Goal: Information Seeking & Learning: Find specific fact

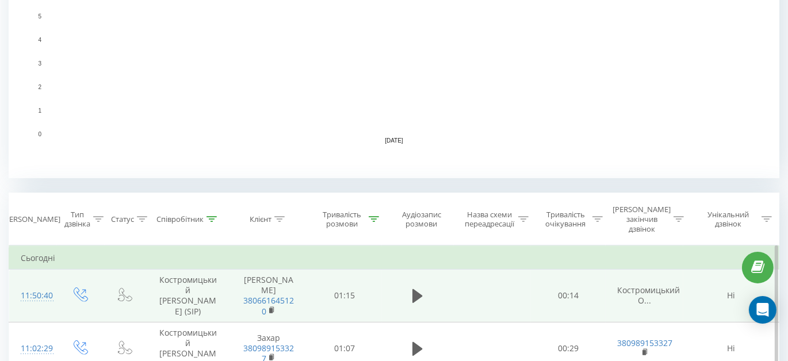
scroll to position [392, 0]
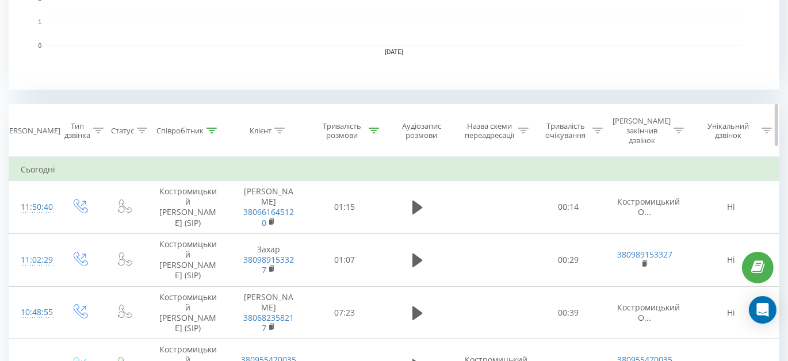
click at [213, 126] on div at bounding box center [211, 131] width 10 height 10
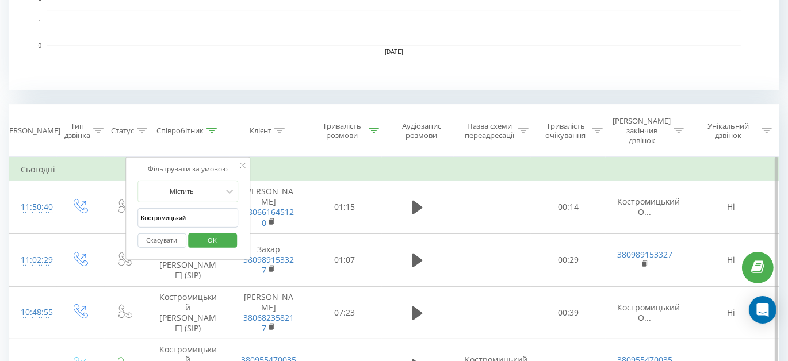
click at [169, 234] on button "Скасувати" at bounding box center [161, 241] width 49 height 14
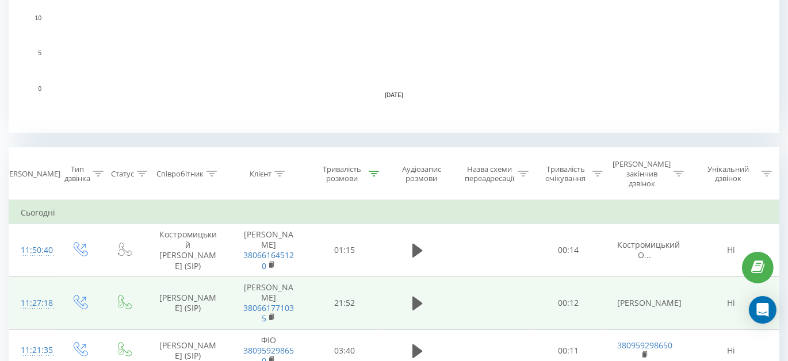
scroll to position [445, 0]
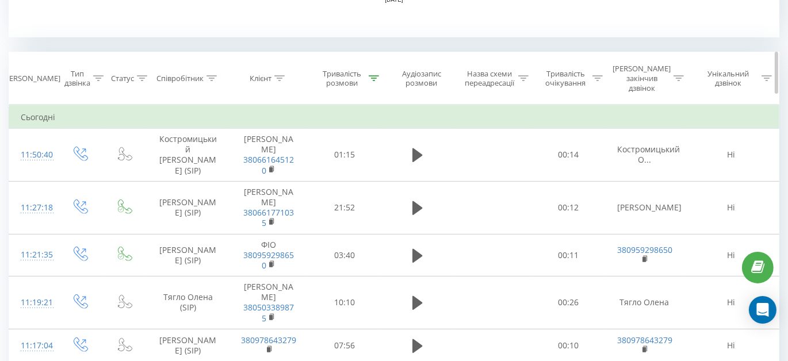
click at [215, 75] on icon at bounding box center [211, 78] width 10 height 6
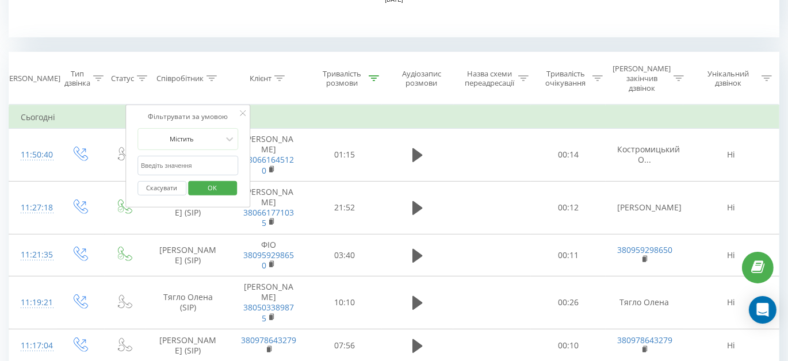
click at [198, 156] on input "Костромицький" at bounding box center [187, 166] width 101 height 20
type input "Тягло"
click button "OK" at bounding box center [212, 188] width 49 height 14
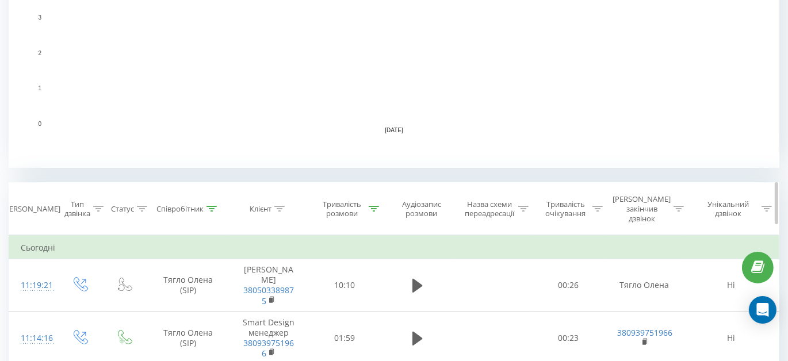
scroll to position [470, 0]
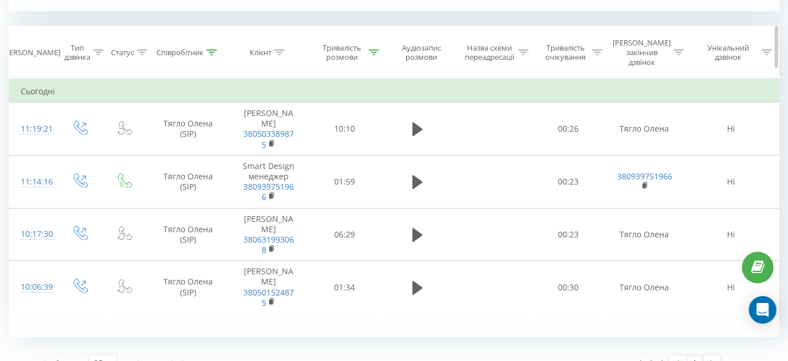
click at [213, 50] on div at bounding box center [211, 53] width 10 height 10
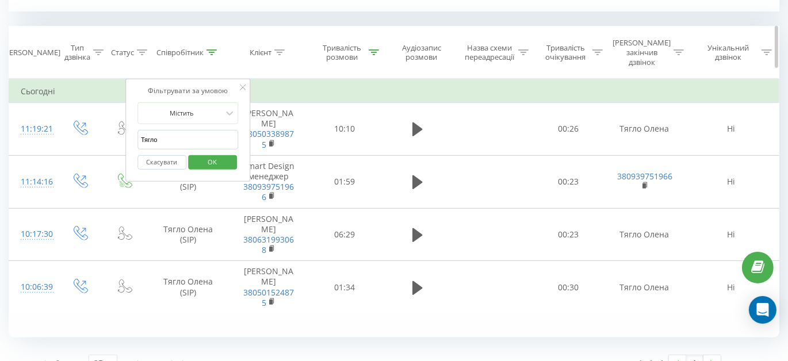
click at [213, 50] on div at bounding box center [211, 53] width 10 height 10
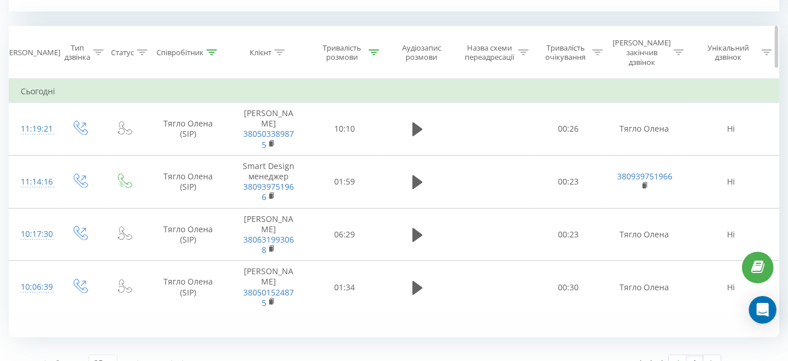
click at [374, 51] on div at bounding box center [374, 53] width 10 height 10
click at [376, 49] on icon at bounding box center [374, 52] width 10 height 6
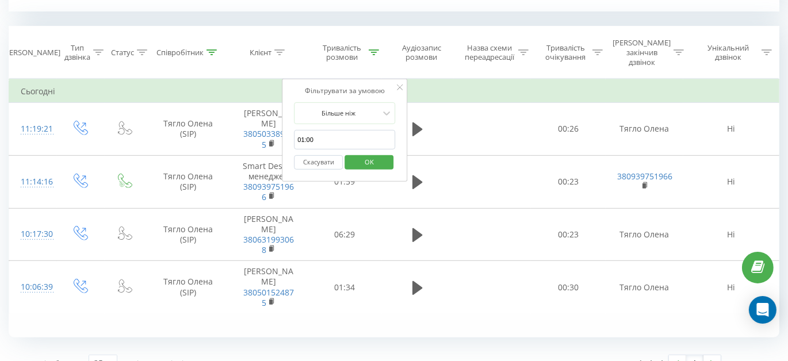
click at [320, 155] on button "Скасувати" at bounding box center [318, 162] width 49 height 14
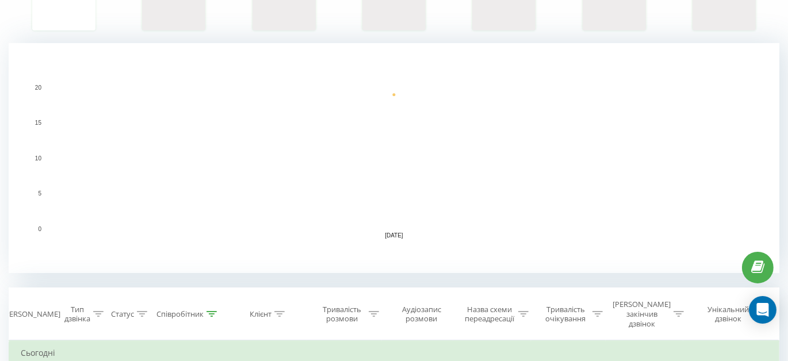
scroll to position [470, 0]
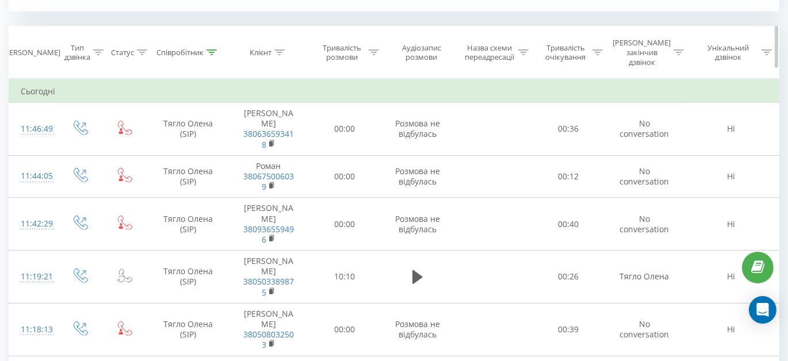
click at [211, 49] on icon at bounding box center [211, 52] width 10 height 6
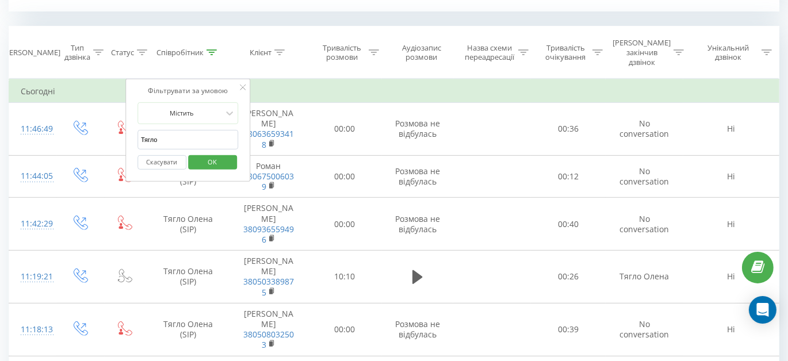
click at [200, 130] on input "Тягло" at bounding box center [187, 140] width 101 height 20
type input "Костромицький"
click button "OK" at bounding box center [212, 162] width 49 height 14
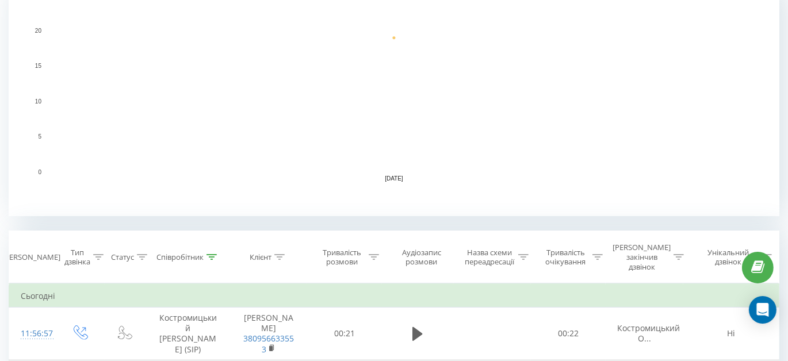
scroll to position [475, 0]
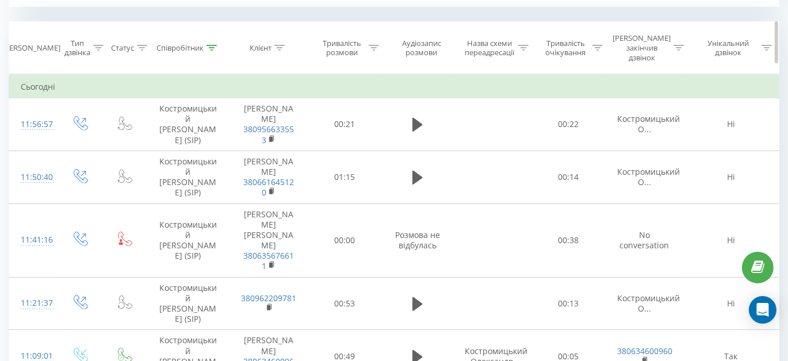
click at [374, 45] on icon at bounding box center [374, 48] width 10 height 6
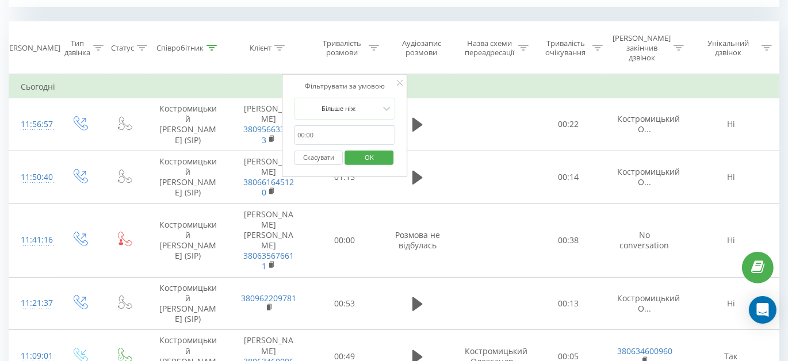
click at [324, 127] on input "01:00" at bounding box center [344, 135] width 101 height 20
type input "01:00"
click at [380, 148] on span "OK" at bounding box center [369, 157] width 32 height 18
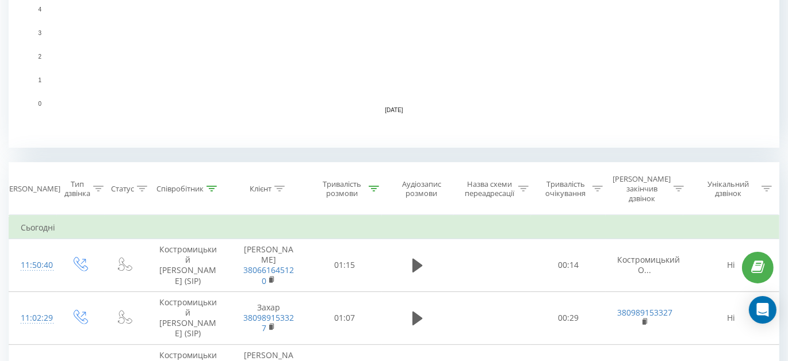
scroll to position [418, 0]
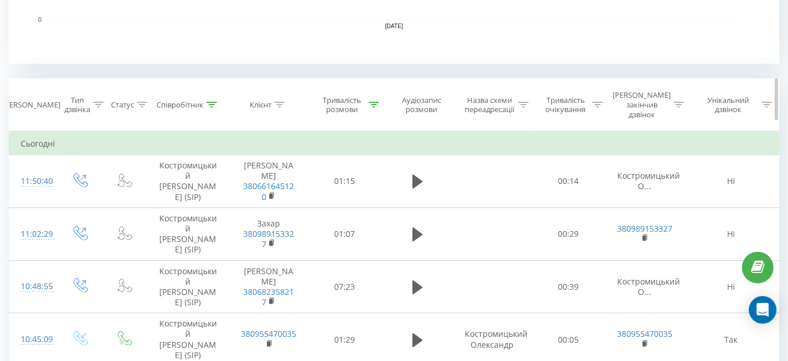
click at [373, 102] on icon at bounding box center [374, 105] width 10 height 6
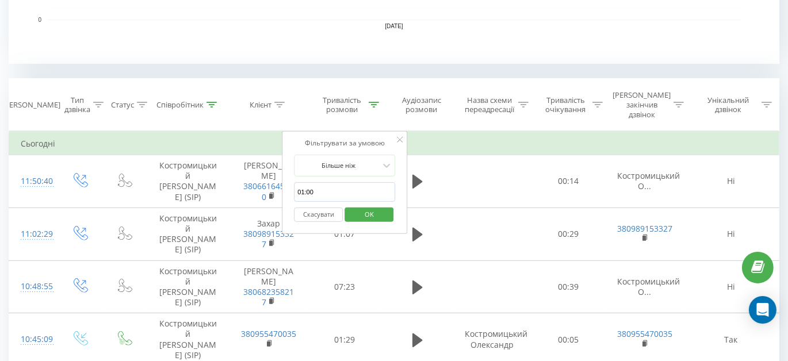
click at [314, 208] on button "Скасувати" at bounding box center [318, 215] width 49 height 14
click at [0, 0] on div at bounding box center [0, 0] width 0 height 0
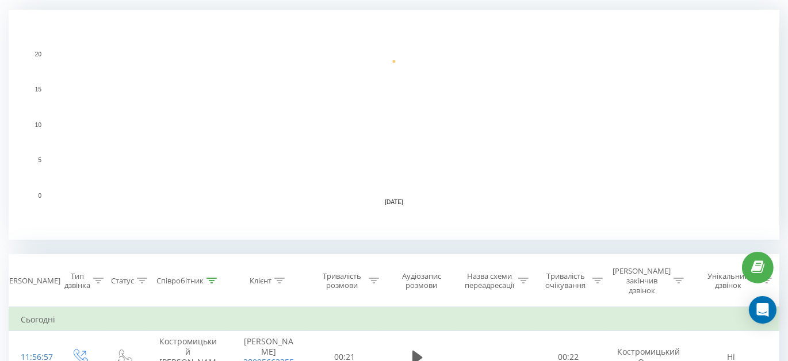
scroll to position [366, 0]
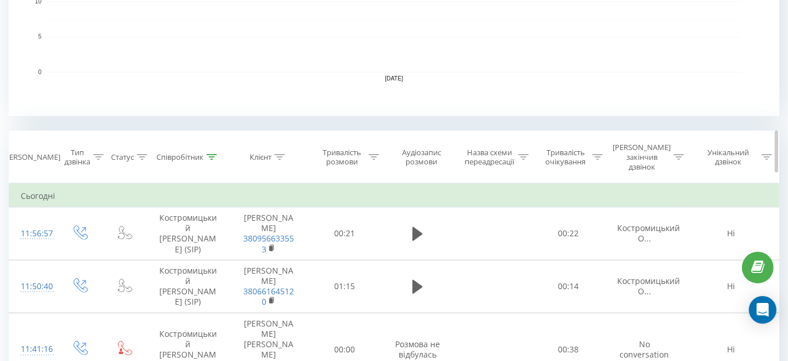
click at [376, 152] on div at bounding box center [374, 157] width 10 height 10
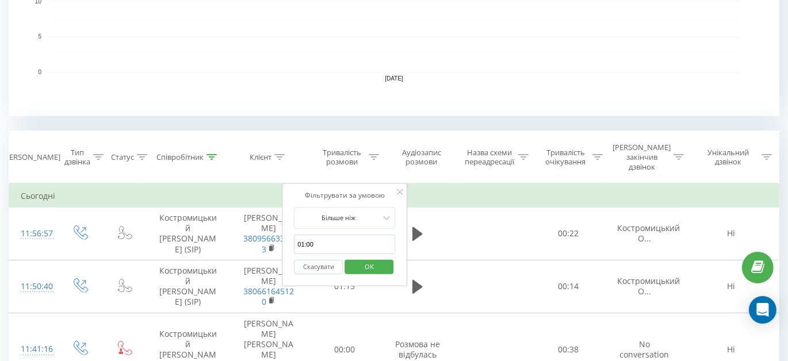
click at [323, 235] on input "01:00" at bounding box center [344, 245] width 101 height 20
type input "01:00"
click at [366, 258] on span "OK" at bounding box center [369, 267] width 32 height 18
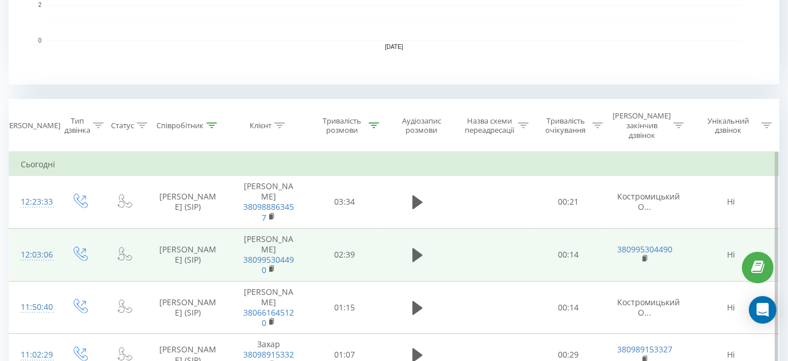
scroll to position [470, 0]
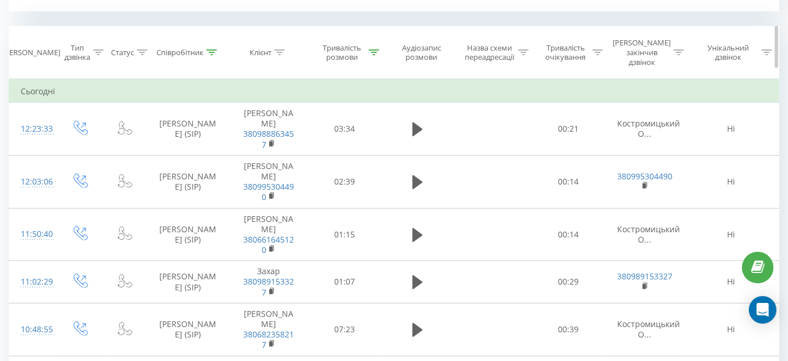
click at [212, 49] on icon at bounding box center [211, 52] width 10 height 6
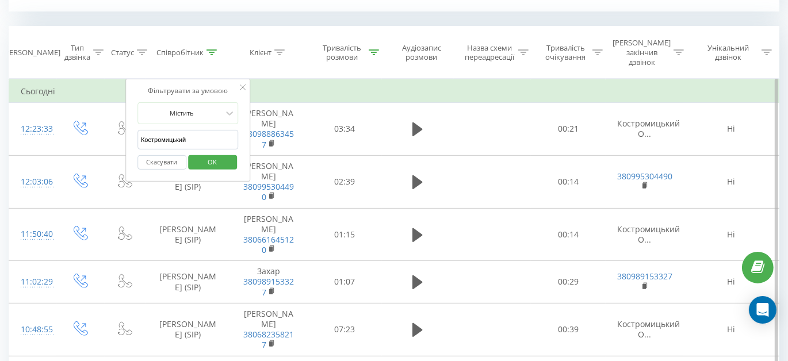
click at [201, 130] on input "Костромицький" at bounding box center [187, 140] width 101 height 20
type input "Тягло"
click button "OK" at bounding box center [212, 162] width 49 height 14
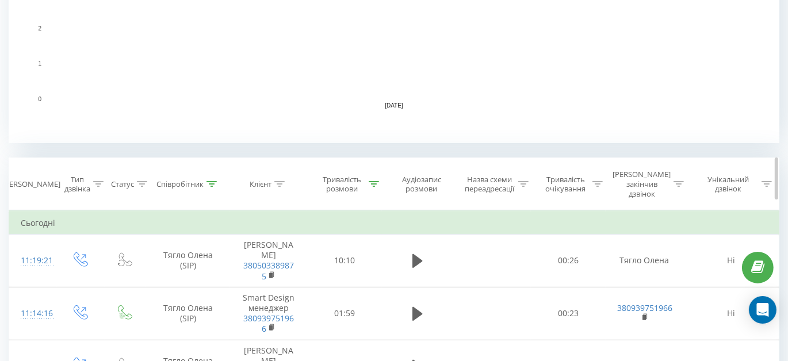
scroll to position [267, 0]
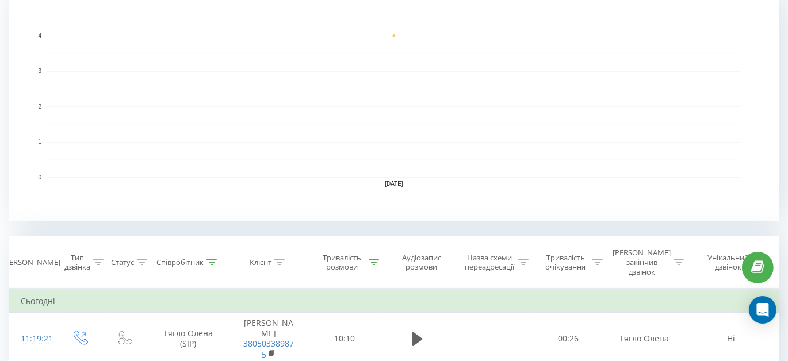
scroll to position [313, 0]
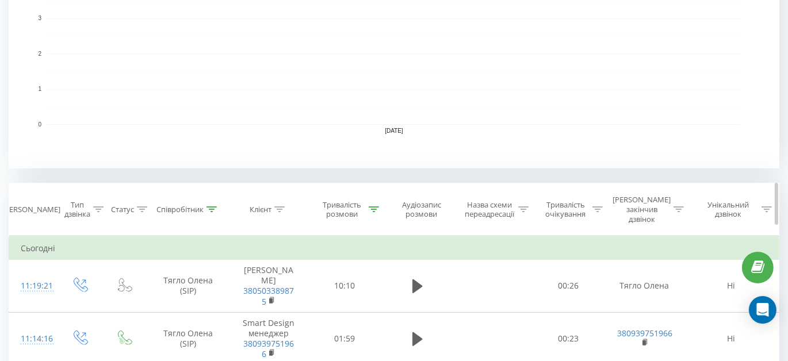
click at [215, 206] on icon at bounding box center [211, 209] width 10 height 6
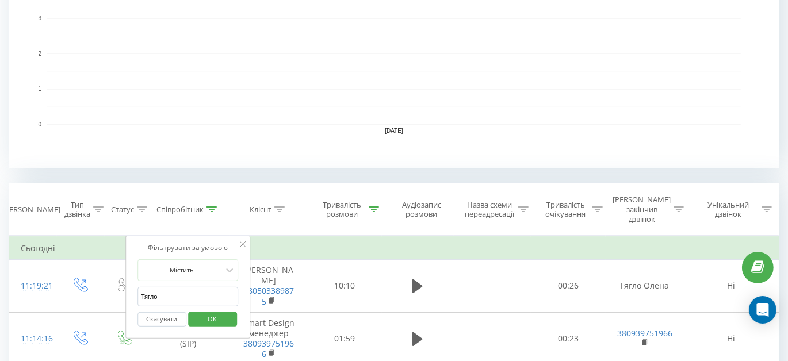
click at [202, 287] on input "Тягло" at bounding box center [187, 297] width 101 height 20
click at [201, 287] on input "Тягло" at bounding box center [187, 297] width 101 height 20
type input "Костромицький"
click button "OK" at bounding box center [212, 319] width 49 height 14
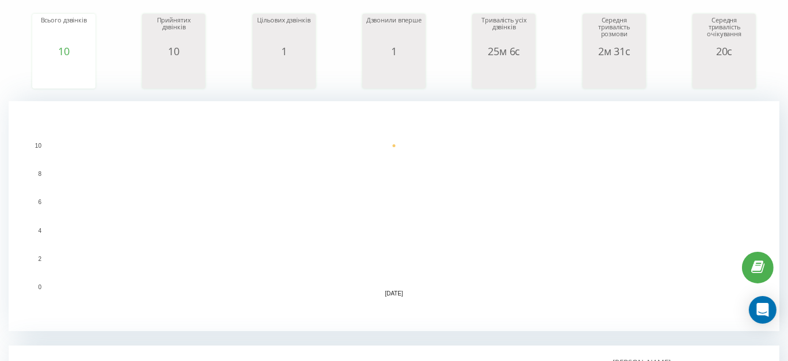
scroll to position [156, 0]
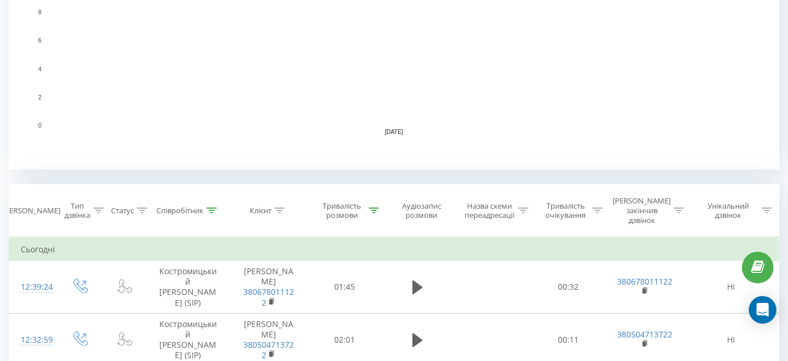
scroll to position [366, 0]
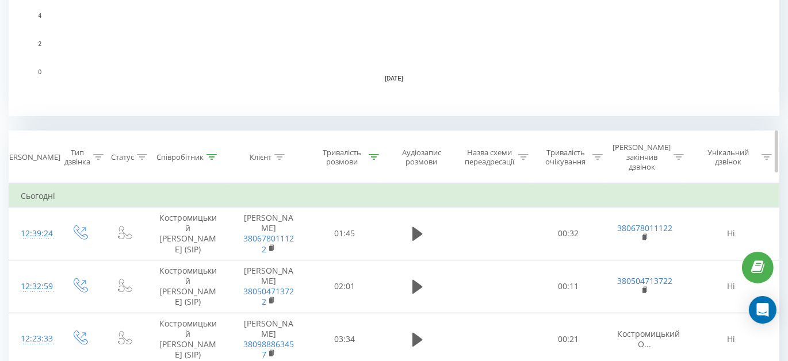
click at [380, 151] on div "Тривалість розмови" at bounding box center [344, 158] width 75 height 20
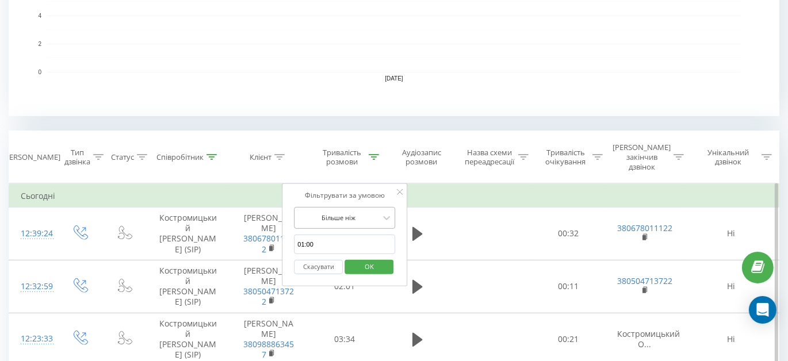
click at [352, 212] on div at bounding box center [338, 217] width 82 height 11
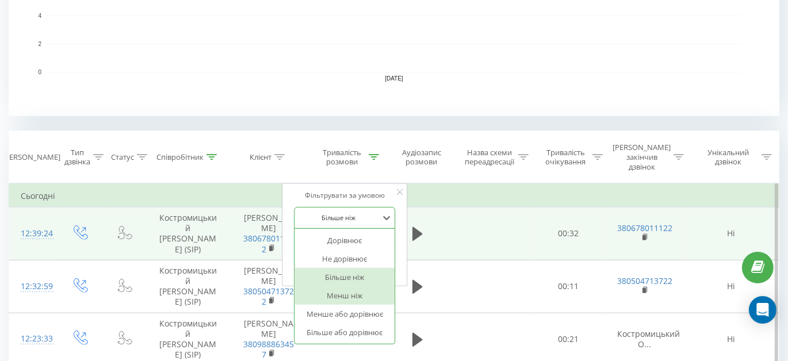
click at [535, 230] on td "00:32" at bounding box center [568, 234] width 75 height 53
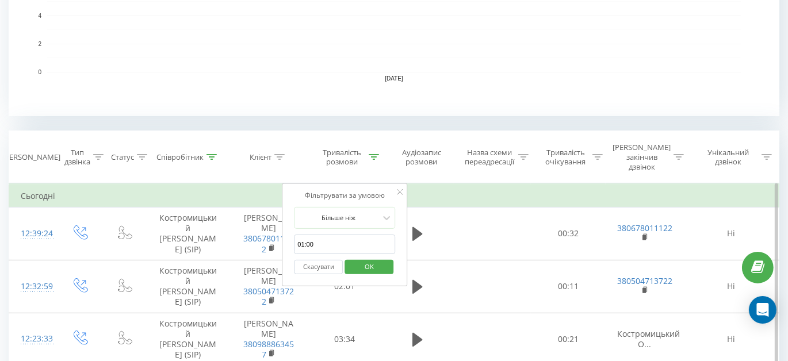
click at [322, 260] on button "Скасувати" at bounding box center [318, 267] width 49 height 14
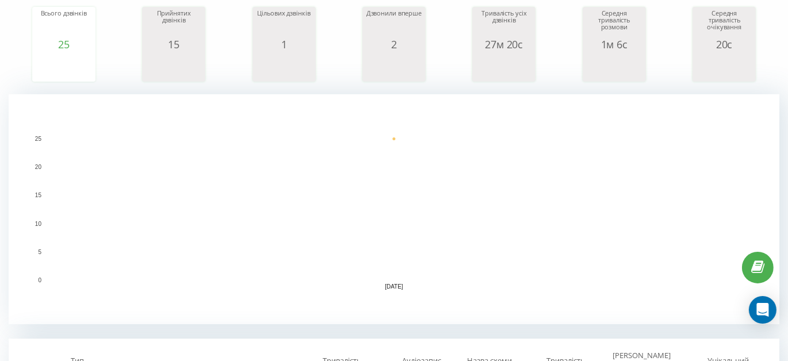
scroll to position [366, 0]
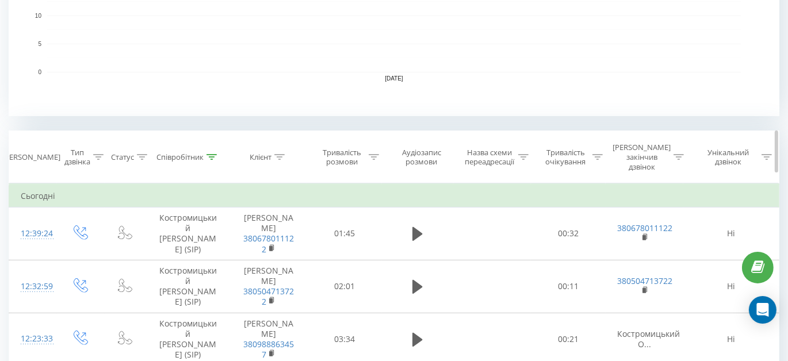
click at [213, 154] on icon at bounding box center [211, 157] width 10 height 6
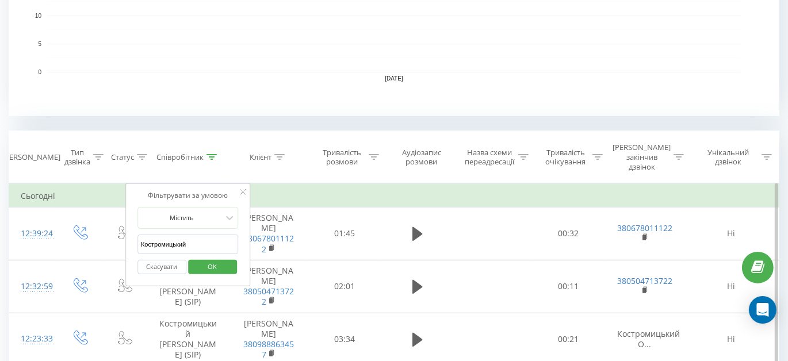
click at [204, 235] on input "Костромицький" at bounding box center [187, 245] width 101 height 20
type input "Тягло"
click button "OK" at bounding box center [212, 267] width 49 height 14
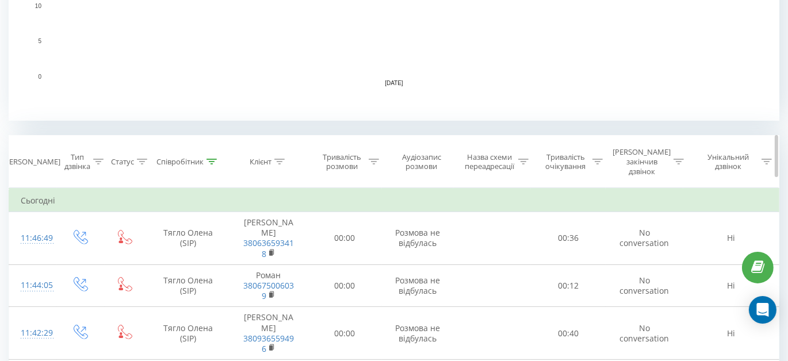
scroll to position [366, 0]
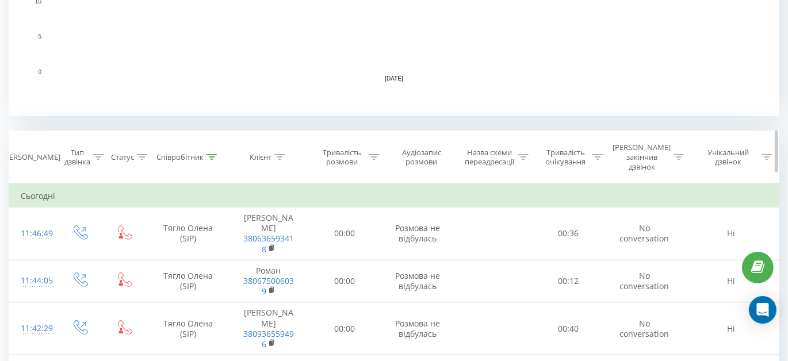
click at [208, 154] on icon at bounding box center [211, 157] width 10 height 6
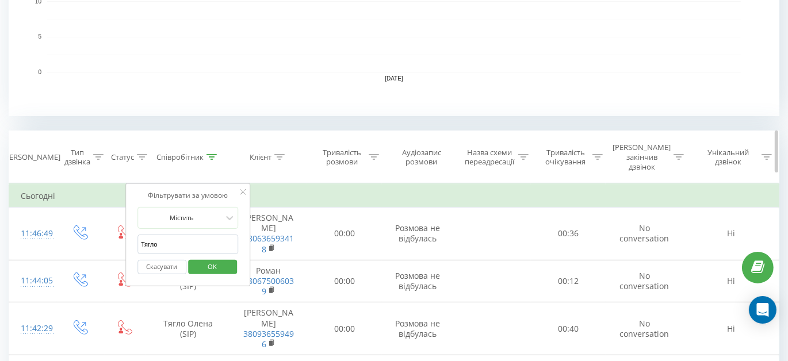
click at [369, 154] on icon at bounding box center [374, 157] width 10 height 6
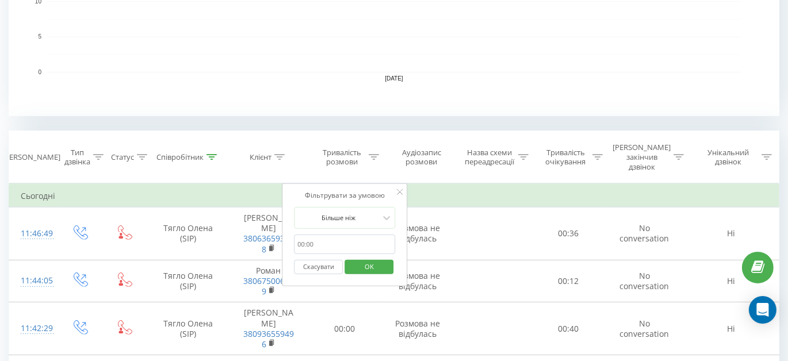
click at [341, 235] on input "01:00" at bounding box center [344, 245] width 101 height 20
type input "01:00"
click at [366, 262] on span "OK" at bounding box center [369, 267] width 32 height 18
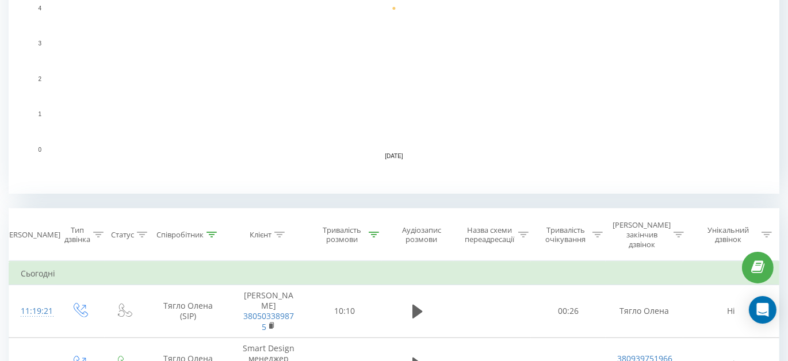
scroll to position [313, 0]
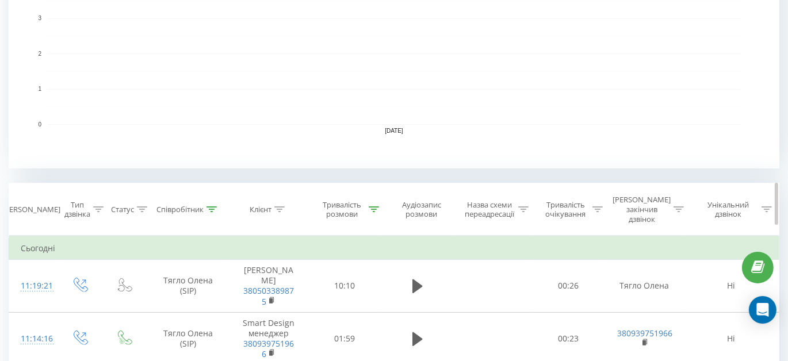
click at [211, 206] on icon at bounding box center [211, 209] width 10 height 6
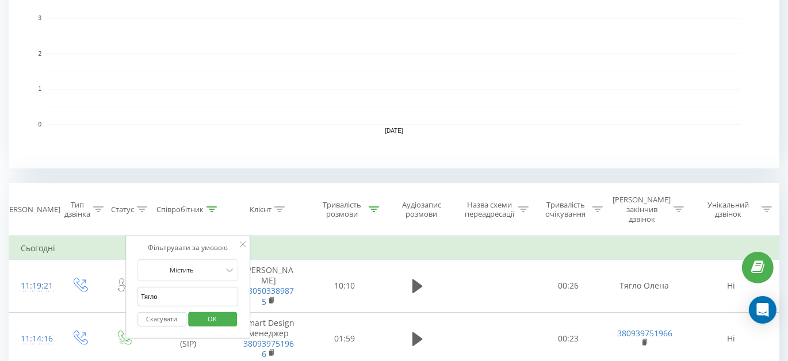
click at [204, 287] on input "Тягло" at bounding box center [187, 297] width 101 height 20
type input "Костромицький"
click button "OK" at bounding box center [212, 319] width 49 height 14
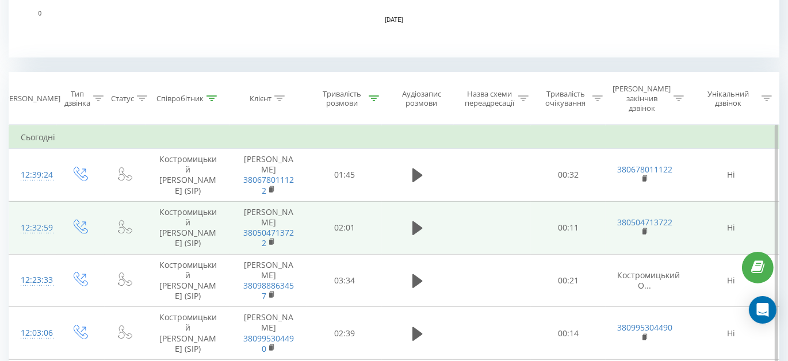
scroll to position [470, 0]
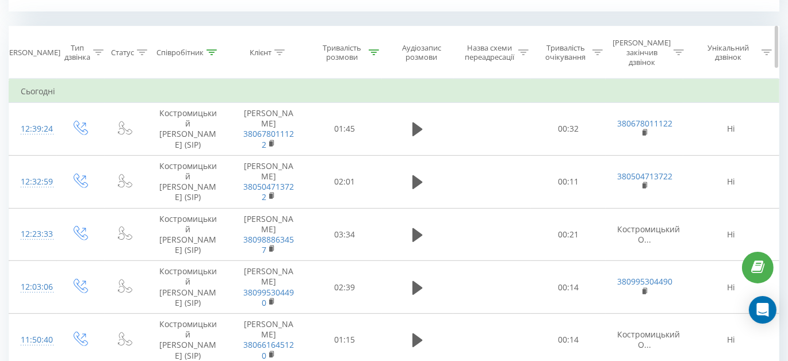
click at [211, 49] on icon at bounding box center [211, 52] width 10 height 6
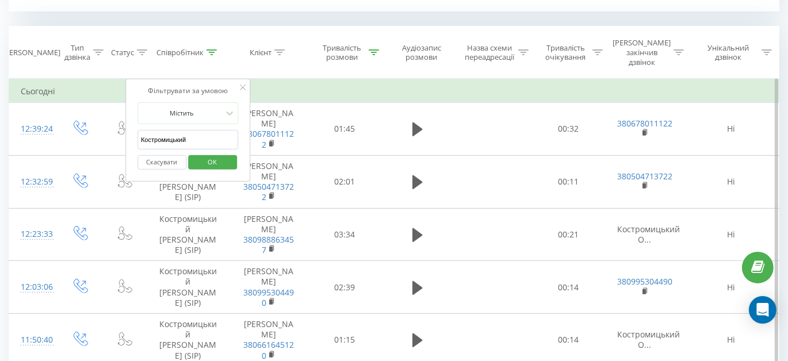
click at [195, 130] on input "Костромицький" at bounding box center [187, 140] width 101 height 20
type input "Бакулін"
click at [219, 153] on span "OK" at bounding box center [212, 162] width 32 height 18
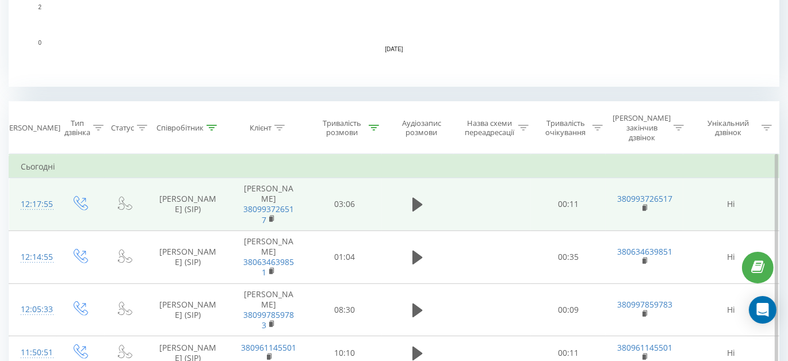
scroll to position [459, 0]
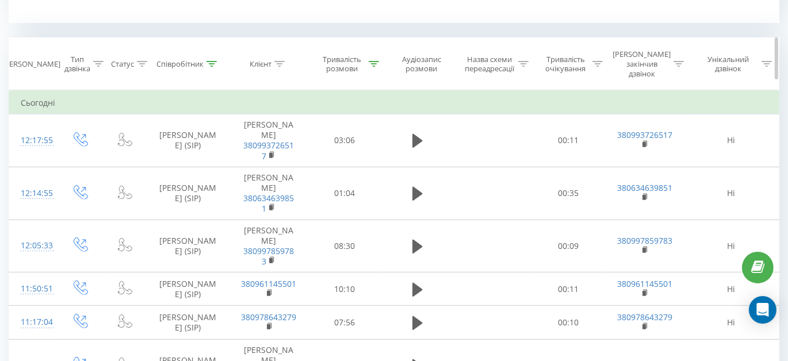
click at [216, 61] on icon at bounding box center [211, 64] width 10 height 6
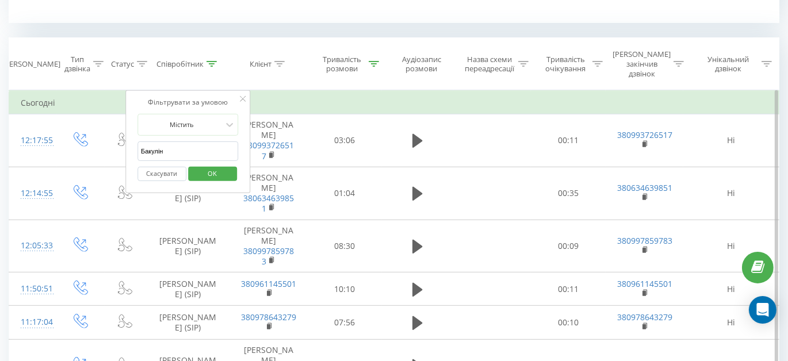
click at [185, 141] on input "Бакулін" at bounding box center [187, 151] width 101 height 20
type input "Заборська"
click button "OK" at bounding box center [212, 174] width 49 height 14
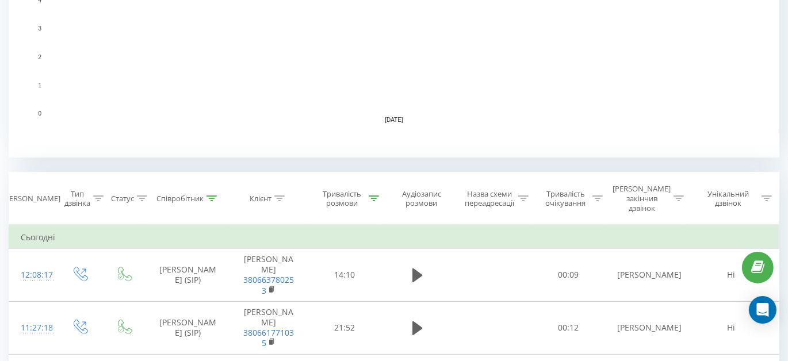
scroll to position [330, 0]
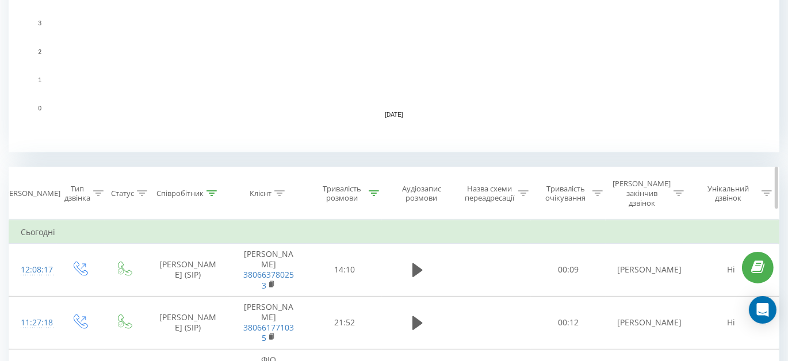
click at [212, 190] on icon at bounding box center [211, 193] width 10 height 6
click at [213, 190] on icon at bounding box center [211, 193] width 10 height 6
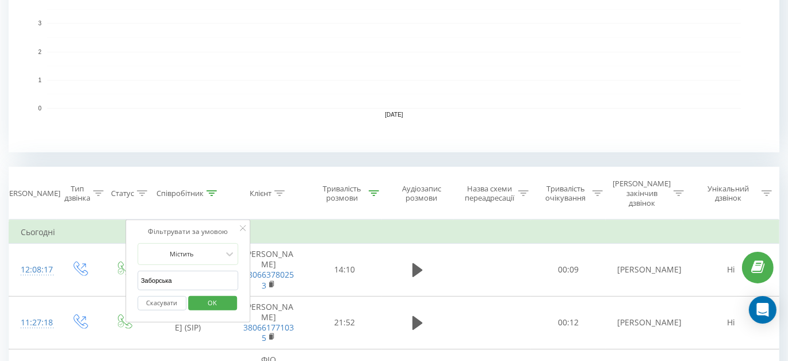
click at [192, 271] on input "Заборська" at bounding box center [187, 281] width 101 height 20
click at [190, 271] on input "Заборська" at bounding box center [187, 281] width 101 height 20
type input "Лучків"
click button "OK" at bounding box center [212, 303] width 49 height 14
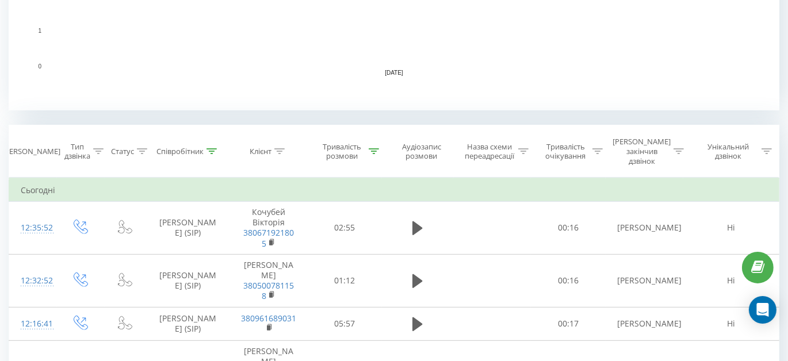
scroll to position [374, 0]
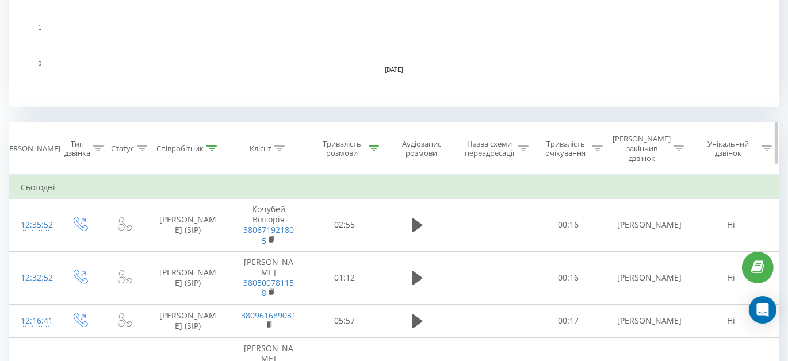
click at [210, 146] on icon at bounding box center [211, 149] width 10 height 6
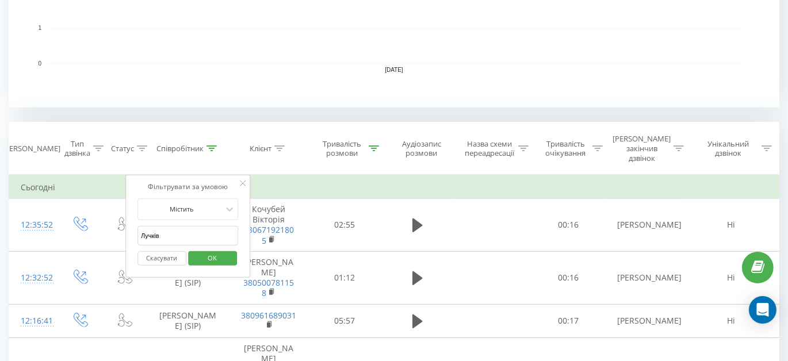
click at [172, 231] on input "Лучків" at bounding box center [187, 236] width 101 height 20
type input "Костромицький"
click button "OK" at bounding box center [212, 258] width 49 height 14
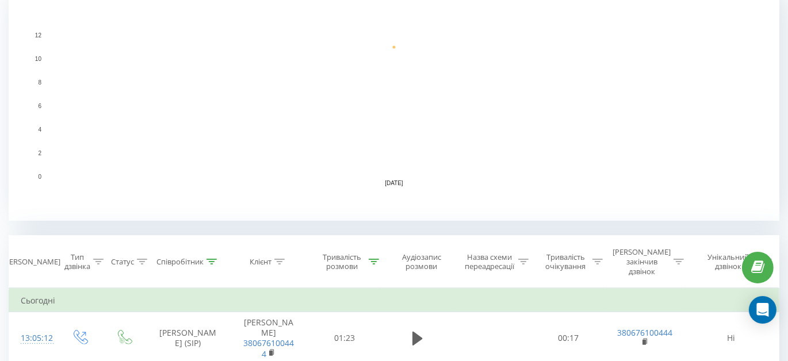
scroll to position [366, 0]
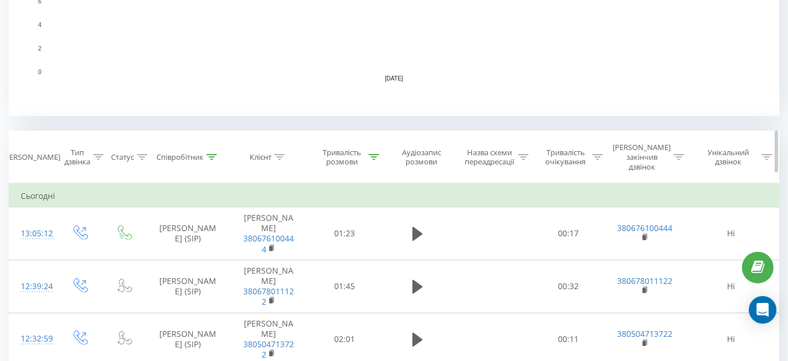
click at [213, 155] on div at bounding box center [211, 157] width 10 height 10
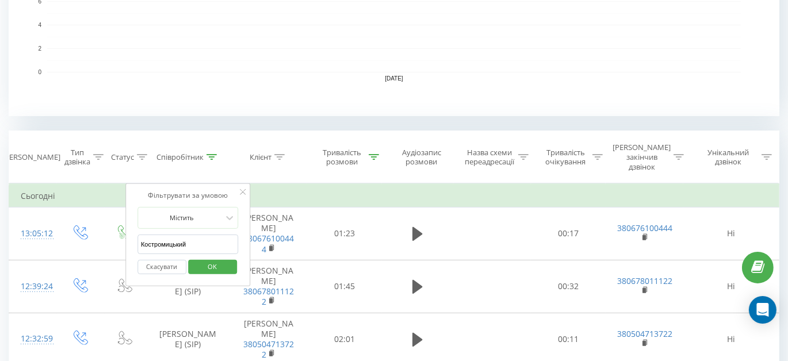
click at [197, 235] on input "Костромицький" at bounding box center [187, 245] width 101 height 20
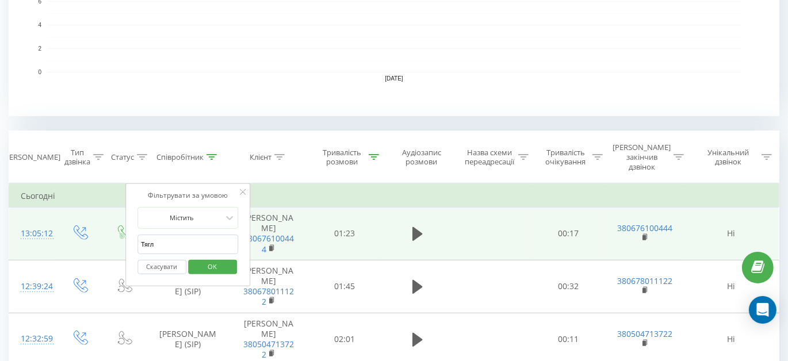
type input "Тягло"
click button "OK" at bounding box center [212, 267] width 49 height 14
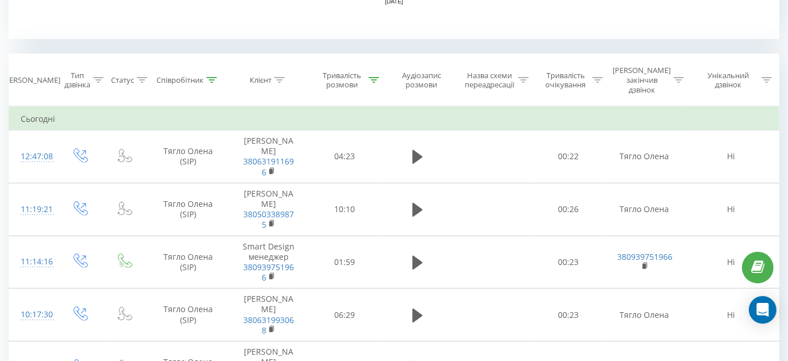
scroll to position [382, 0]
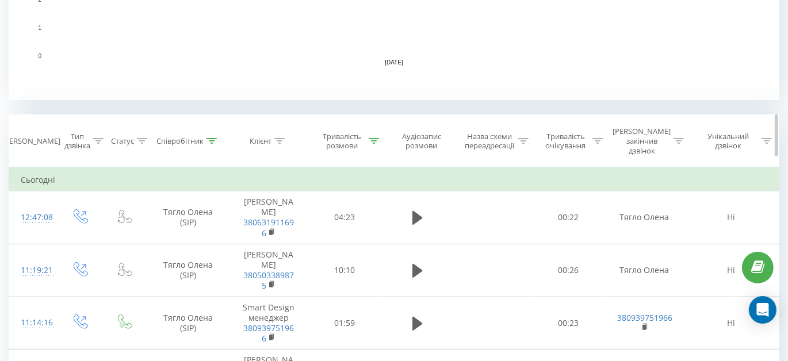
click at [212, 138] on icon at bounding box center [211, 141] width 10 height 6
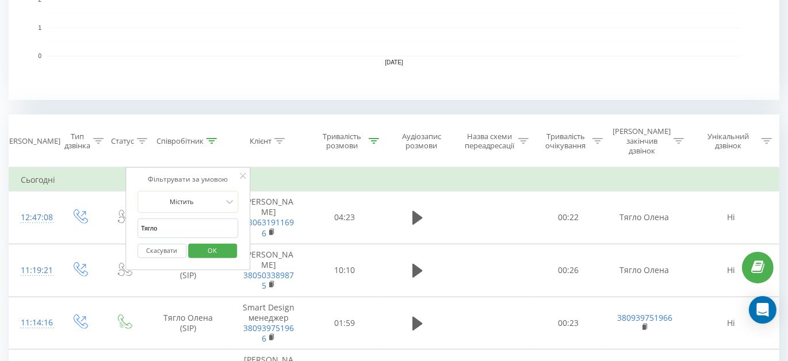
click at [186, 219] on input "Тягло" at bounding box center [187, 229] width 101 height 20
type input "Е"
type input "Костромицький"
click button "OK" at bounding box center [212, 251] width 49 height 14
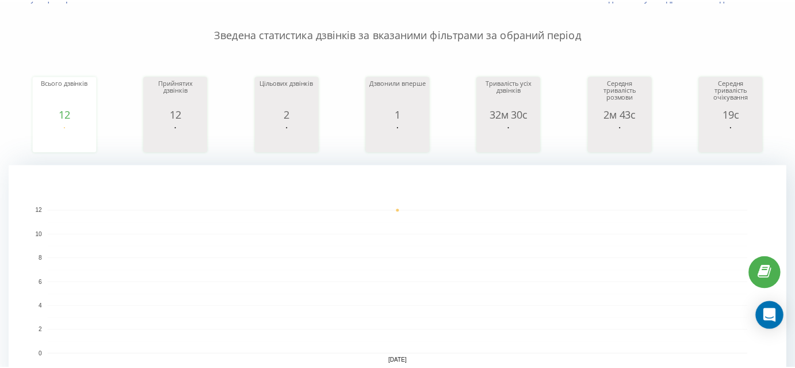
scroll to position [52, 0]
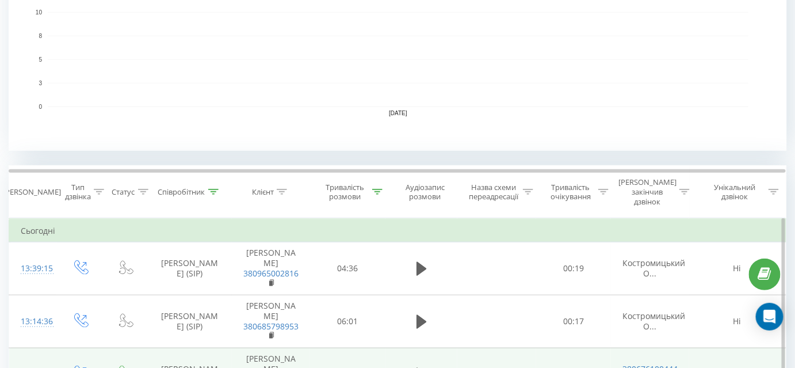
scroll to position [418, 0]
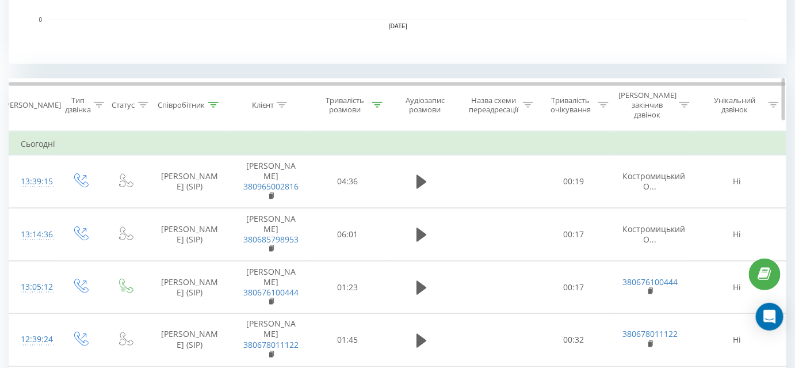
click at [215, 102] on icon at bounding box center [213, 105] width 10 height 6
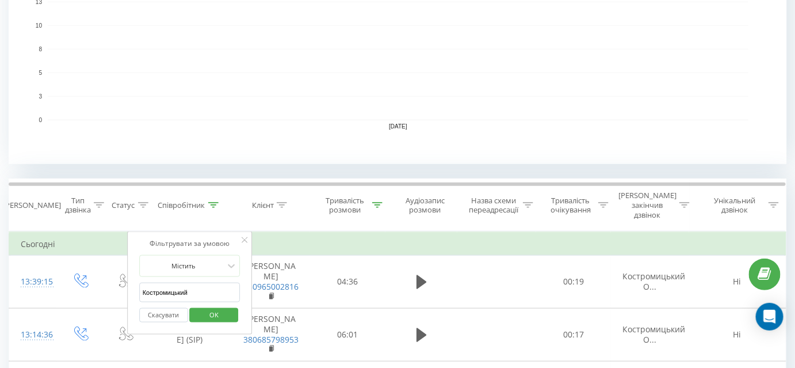
scroll to position [104, 0]
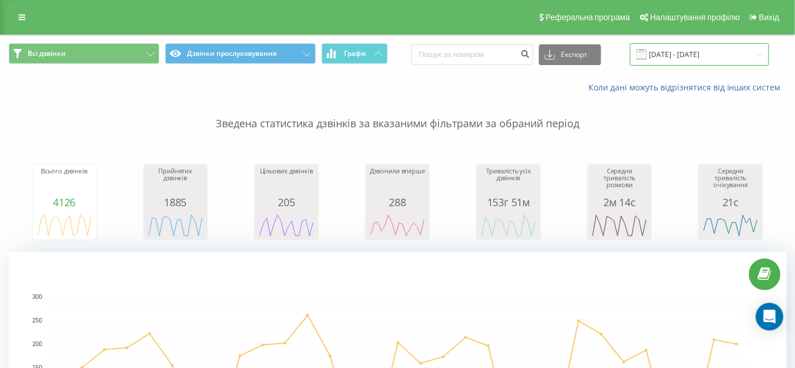
click at [716, 53] on input "08.06.2025 - 08.07.2025" at bounding box center [699, 54] width 139 height 22
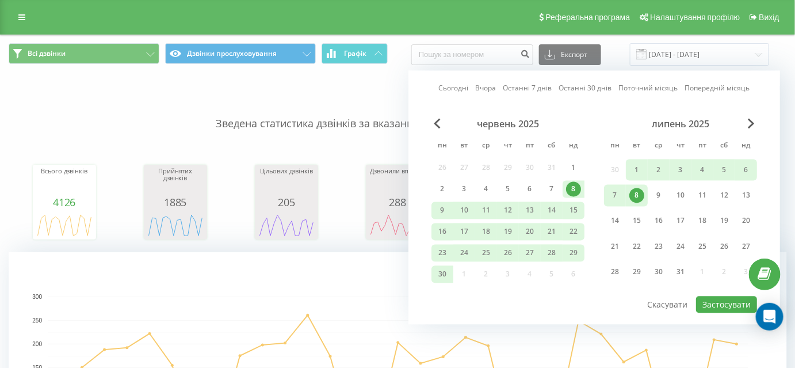
click at [747, 124] on div "липень 2025" at bounding box center [680, 124] width 153 height 12
click at [751, 124] on span "Next Month" at bounding box center [751, 123] width 7 height 10
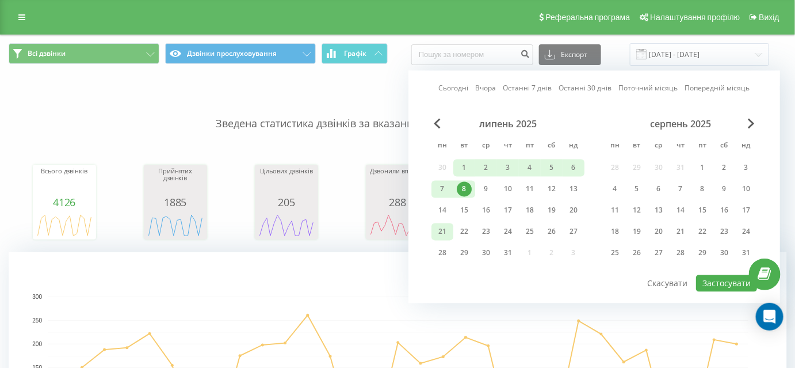
click at [447, 227] on div "21" at bounding box center [442, 231] width 15 height 15
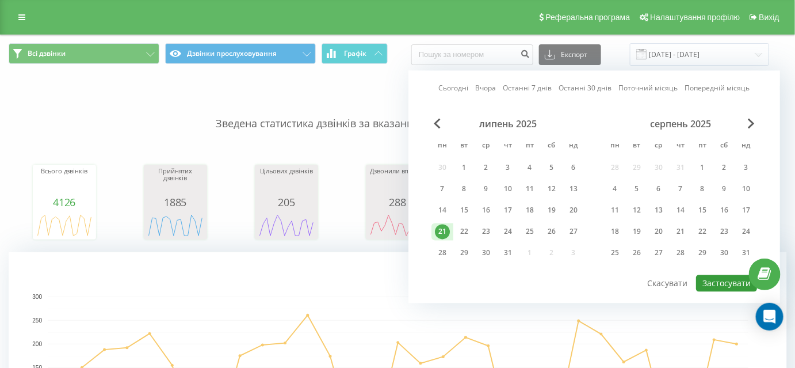
click at [721, 280] on button "Застосувати" at bounding box center [726, 283] width 61 height 17
type input "21.07.2025 - 21.07.2025"
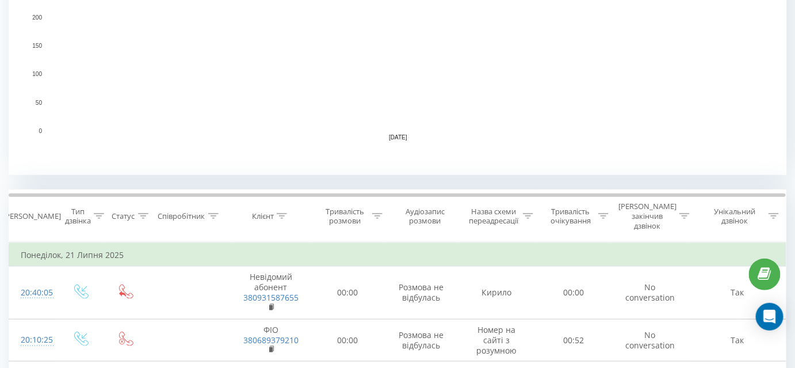
scroll to position [261, 0]
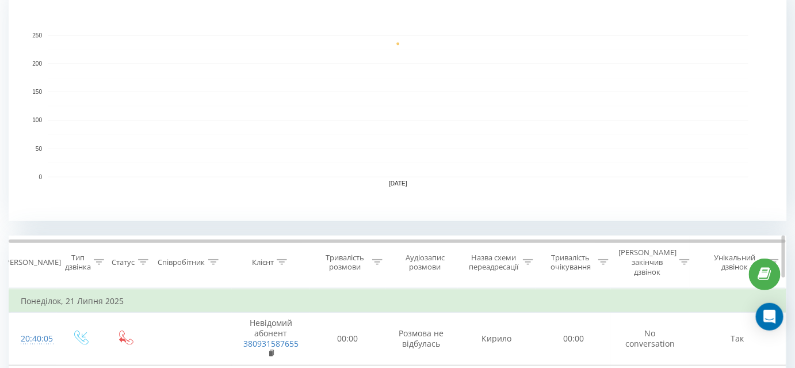
click at [212, 259] on icon at bounding box center [213, 262] width 10 height 6
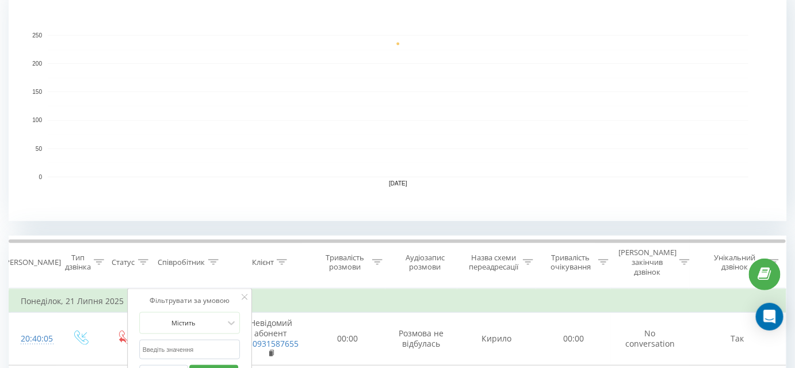
click at [195, 339] on input "text" at bounding box center [189, 349] width 101 height 20
type input "Костромицький"
click button "OK" at bounding box center [214, 372] width 49 height 14
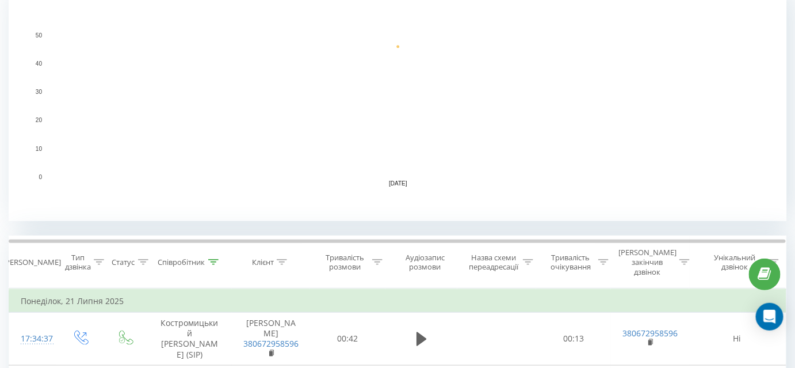
scroll to position [418, 0]
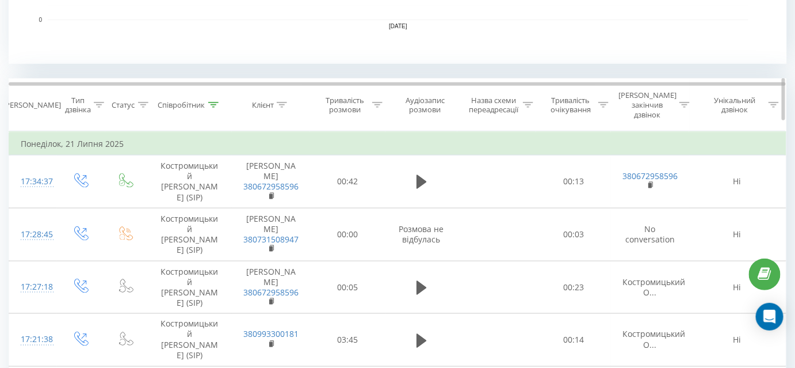
click at [384, 100] on div "Тривалість розмови" at bounding box center [347, 105] width 75 height 20
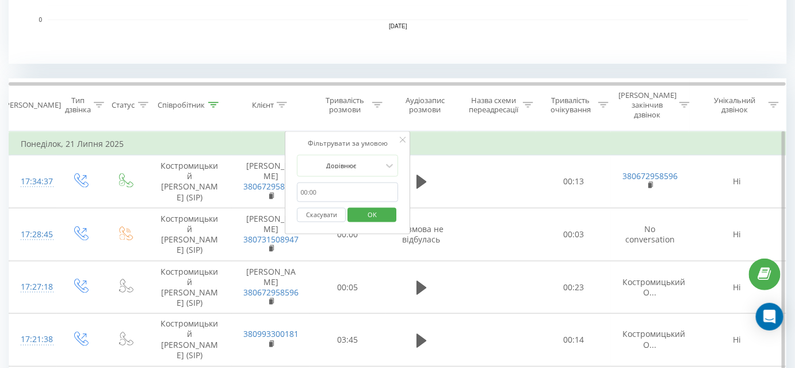
click at [335, 182] on input "text" at bounding box center [347, 192] width 101 height 20
type input "01:00"
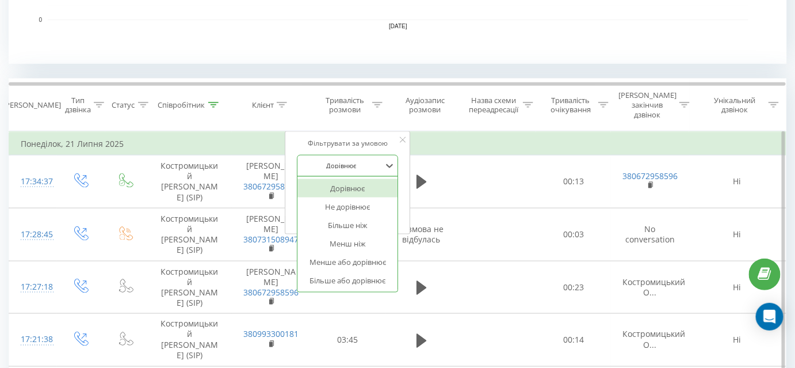
click at [347, 160] on div at bounding box center [342, 165] width 82 height 11
click at [346, 216] on div "Більше ніж" at bounding box center [348, 225] width 100 height 18
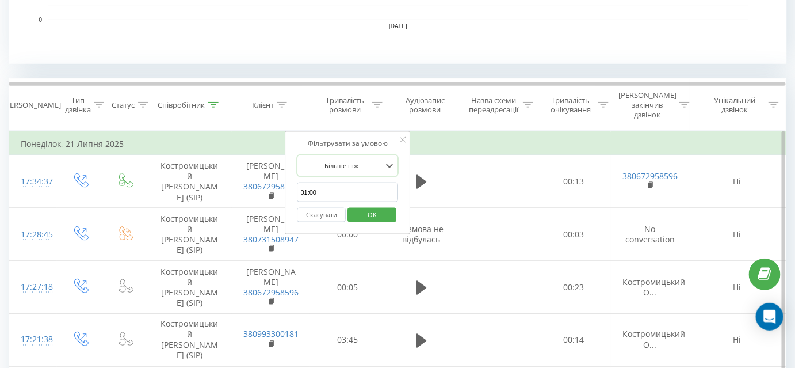
click at [377, 205] on span "OK" at bounding box center [372, 214] width 32 height 18
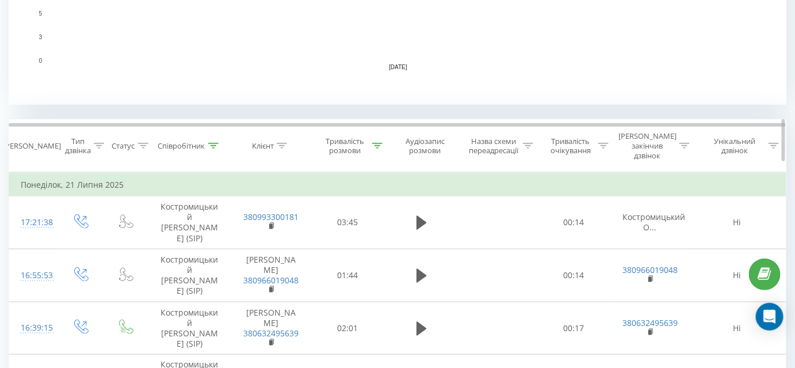
scroll to position [475, 0]
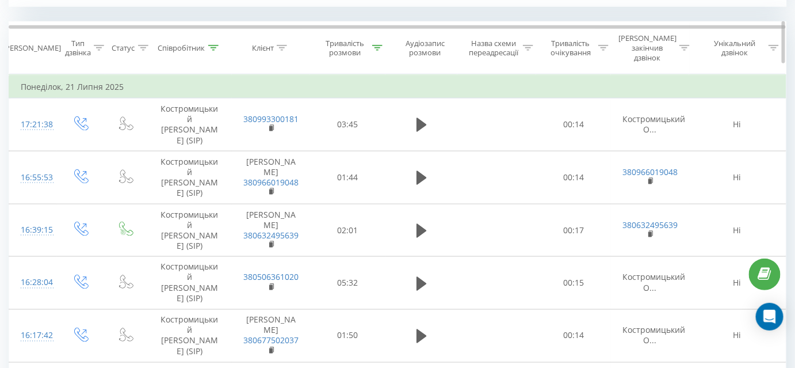
click at [214, 45] on icon at bounding box center [213, 48] width 10 height 6
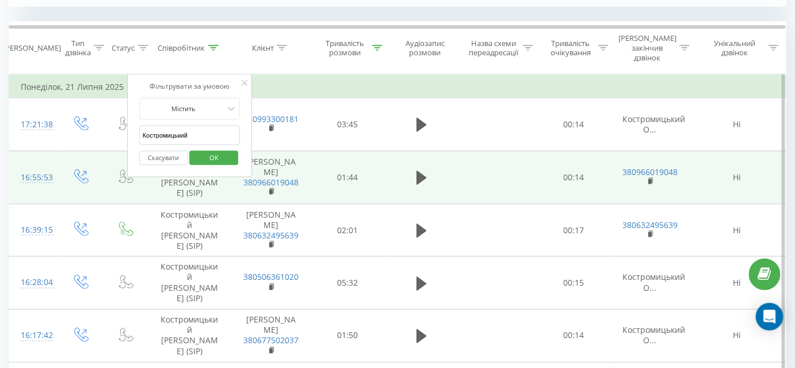
click at [419, 177] on span at bounding box center [421, 182] width 17 height 11
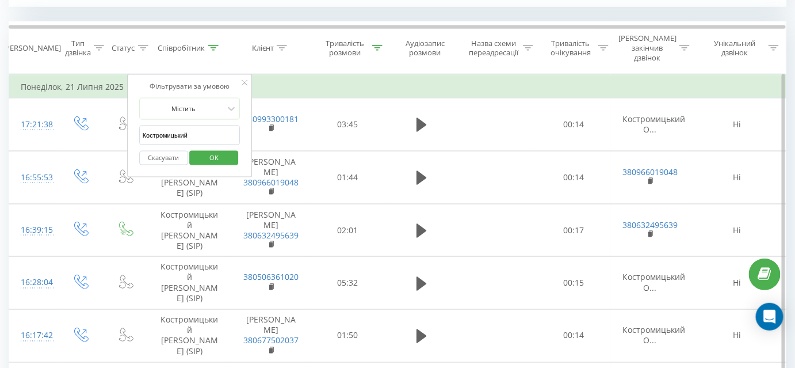
click at [240, 74] on div "Фільтрувати за умовою Містить Костромицький Скасувати OK" at bounding box center [189, 126] width 125 height 104
click at [245, 80] on icon at bounding box center [245, 83] width 6 height 6
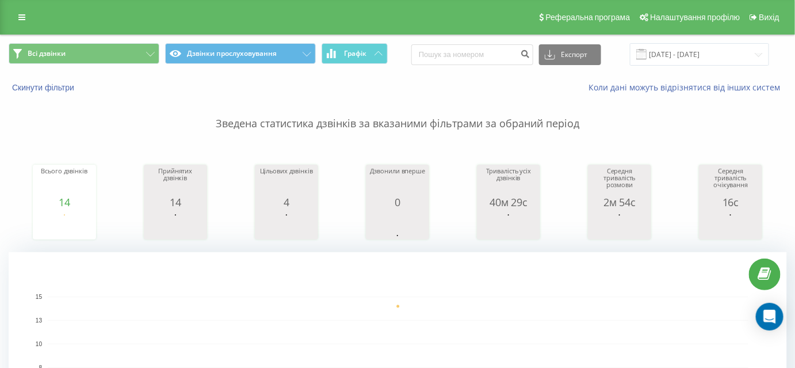
scroll to position [0, 0]
click at [715, 54] on input "21.07.2025 - 21.07.2025" at bounding box center [699, 54] width 139 height 22
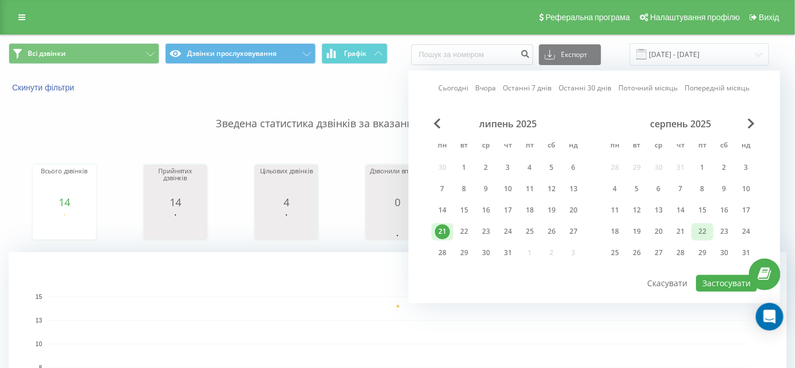
click at [709, 237] on div "22" at bounding box center [702, 231] width 22 height 17
click at [733, 282] on button "Застосувати" at bounding box center [726, 283] width 61 height 17
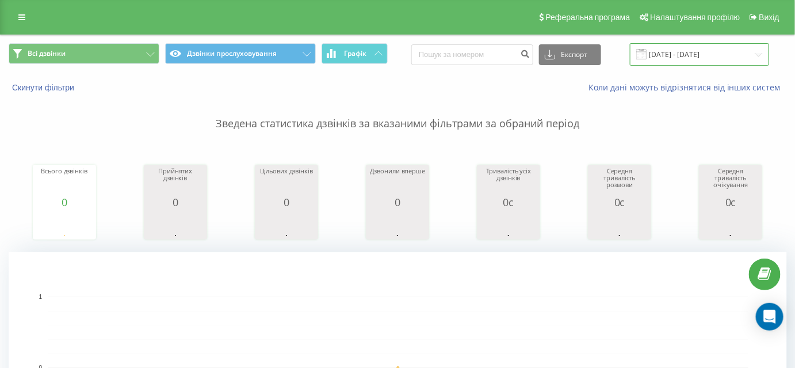
click at [687, 48] on input "22.08.2025 - 22.08.2025" at bounding box center [699, 54] width 139 height 22
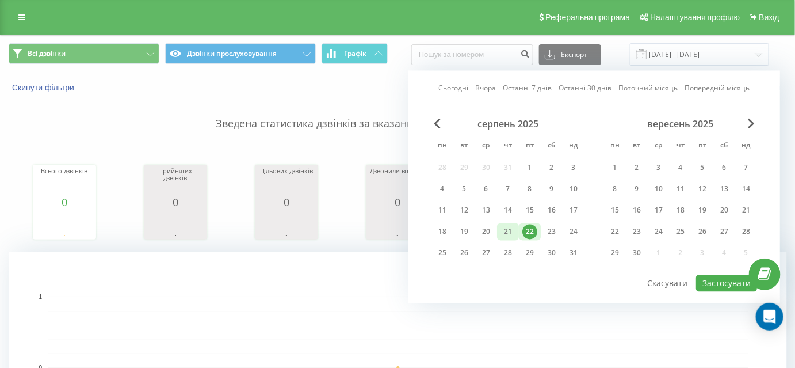
click at [510, 232] on div "21" at bounding box center [507, 231] width 15 height 15
click at [719, 284] on button "Застосувати" at bounding box center [726, 283] width 61 height 17
click at [0, 0] on div at bounding box center [0, 0] width 0 height 0
type input "[DATE] - [DATE]"
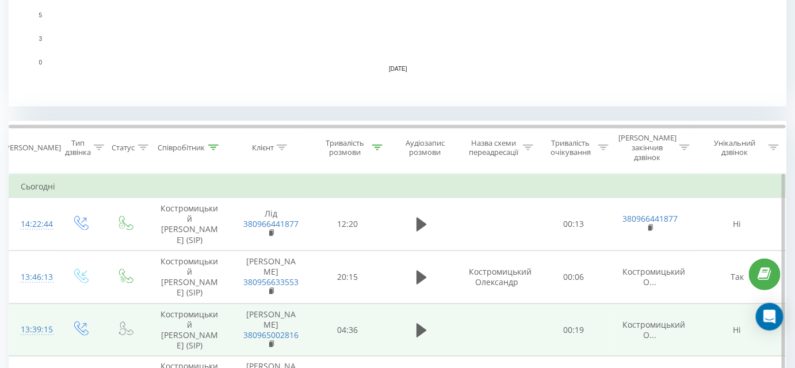
scroll to position [470, 0]
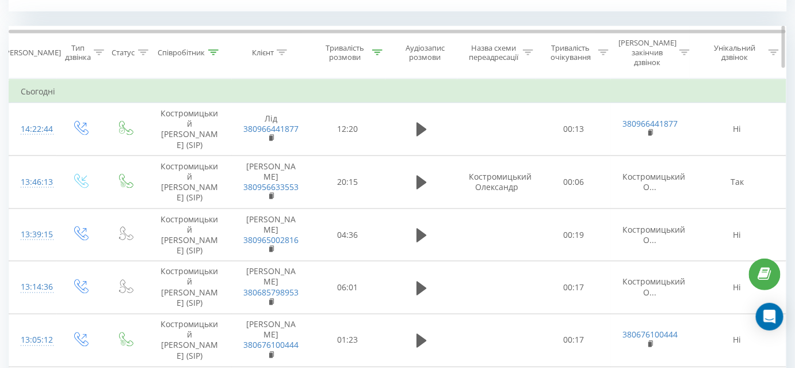
click at [208, 52] on th "Співробітник" at bounding box center [189, 52] width 85 height 52
click at [215, 49] on icon at bounding box center [213, 52] width 10 height 6
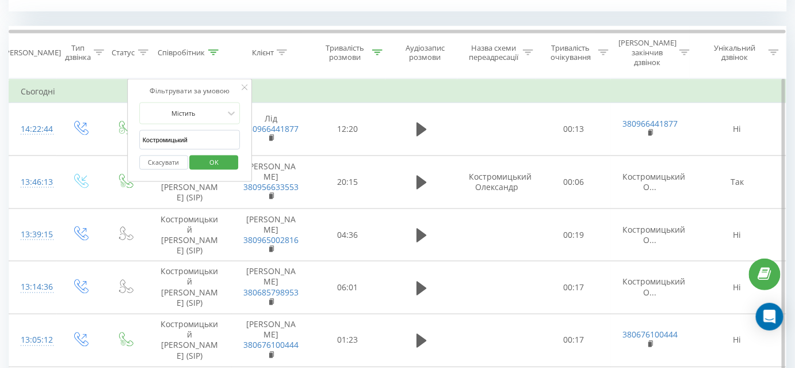
click at [210, 130] on input "Костромицький" at bounding box center [189, 140] width 101 height 20
type input "Тягло"
click button "OK" at bounding box center [214, 162] width 49 height 14
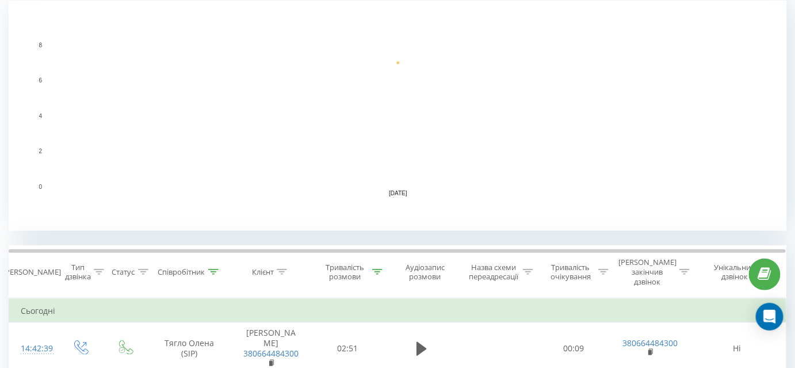
scroll to position [460, 0]
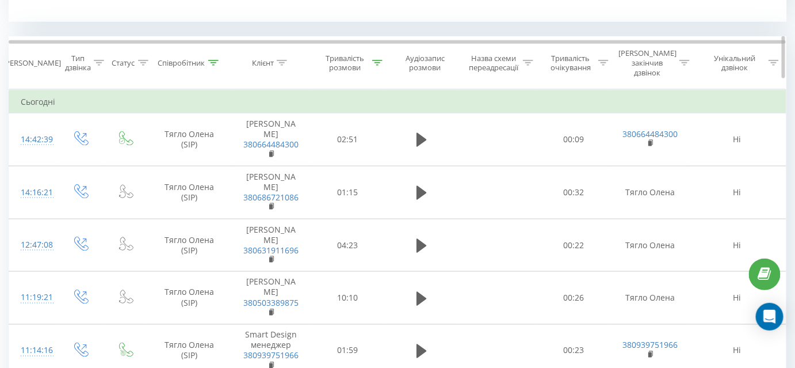
click at [211, 60] on icon at bounding box center [213, 63] width 10 height 6
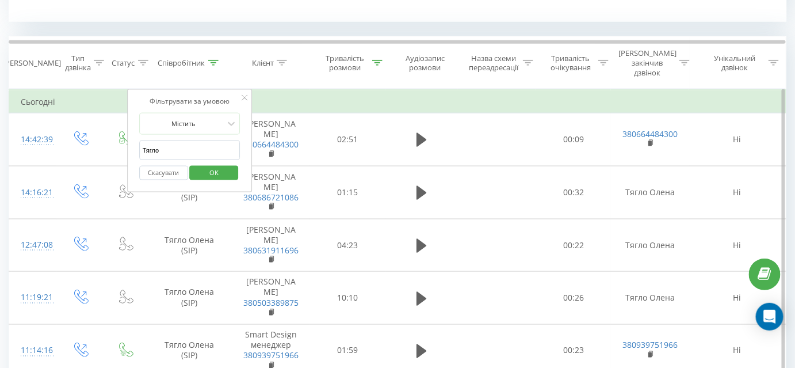
click at [193, 140] on input "Тягло" at bounding box center [189, 150] width 101 height 20
drag, startPoint x: 193, startPoint y: 140, endPoint x: 196, endPoint y: 154, distance: 14.1
click at [193, 140] on input "Тягло" at bounding box center [189, 150] width 101 height 20
type input "Бакулін"
click button "OK" at bounding box center [214, 173] width 49 height 14
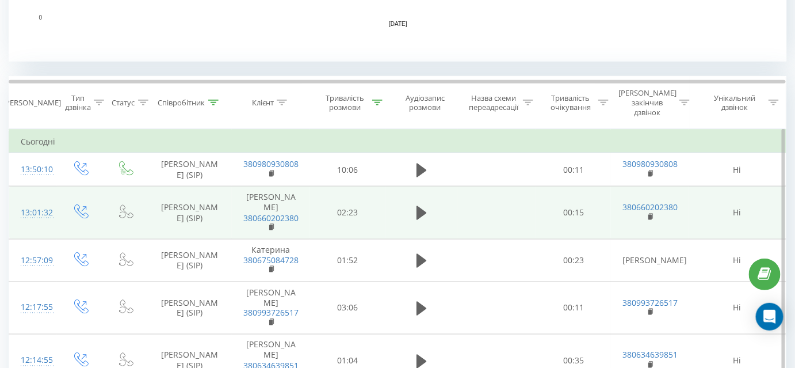
scroll to position [460, 0]
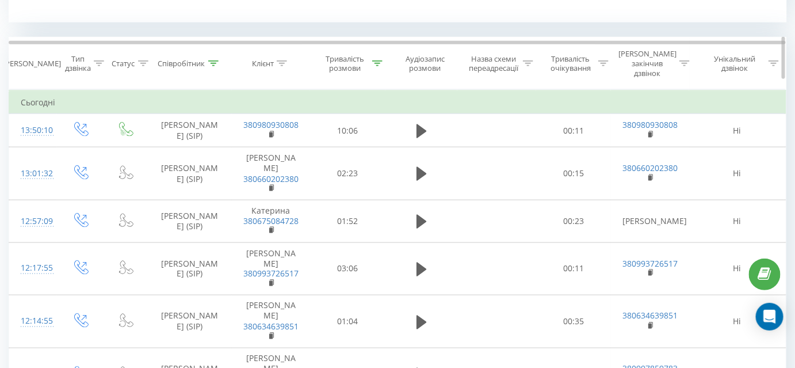
click at [212, 60] on icon at bounding box center [213, 63] width 10 height 6
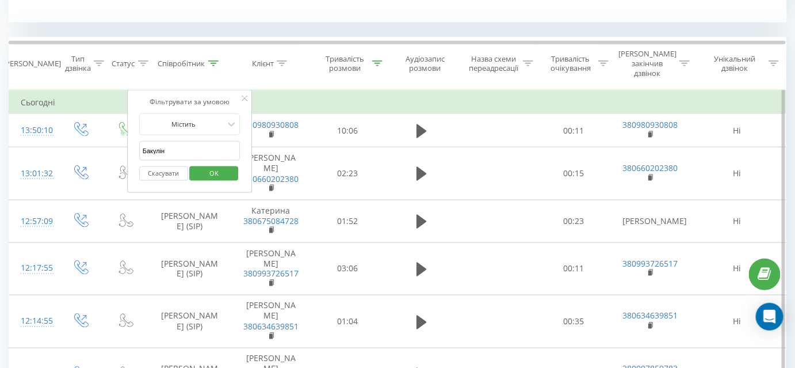
click at [200, 141] on input "Бакулін" at bounding box center [189, 151] width 101 height 20
type input "Заборська"
click button "OK" at bounding box center [214, 173] width 49 height 14
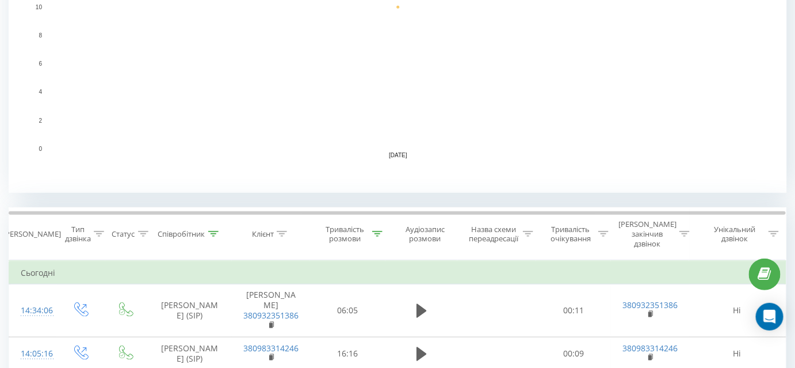
scroll to position [307, 0]
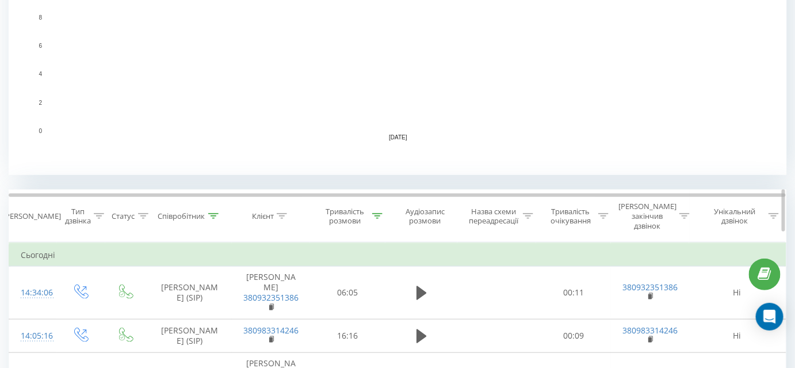
click at [212, 213] on icon at bounding box center [213, 216] width 10 height 6
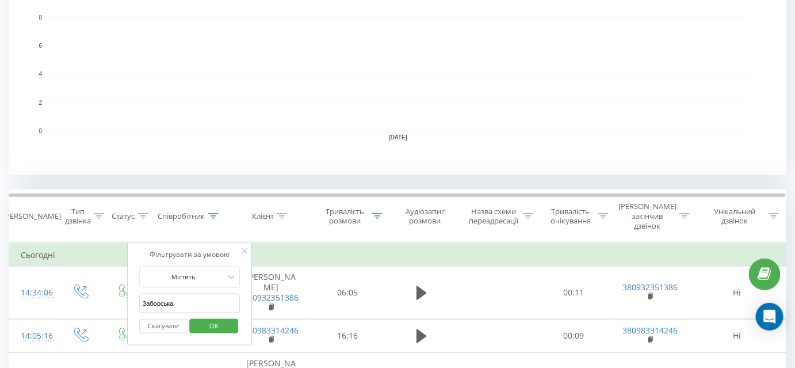
click at [198, 293] on input "Заборська" at bounding box center [189, 303] width 101 height 20
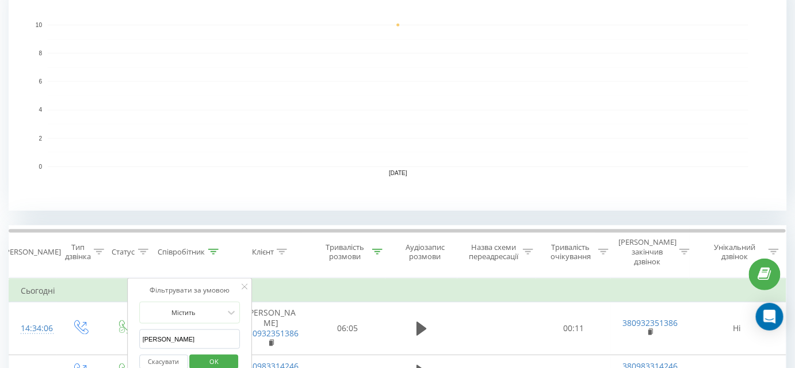
scroll to position [418, 0]
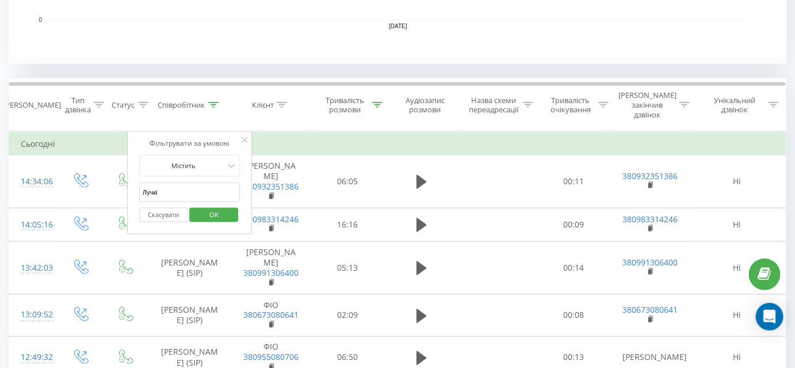
type input "Лучків"
click button "OK" at bounding box center [214, 215] width 49 height 14
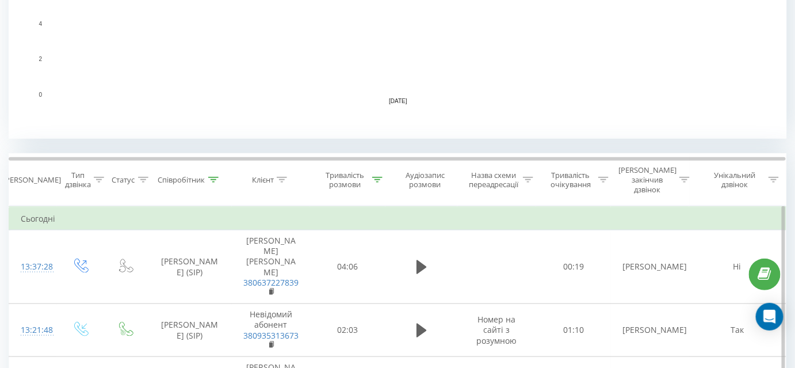
scroll to position [422, 0]
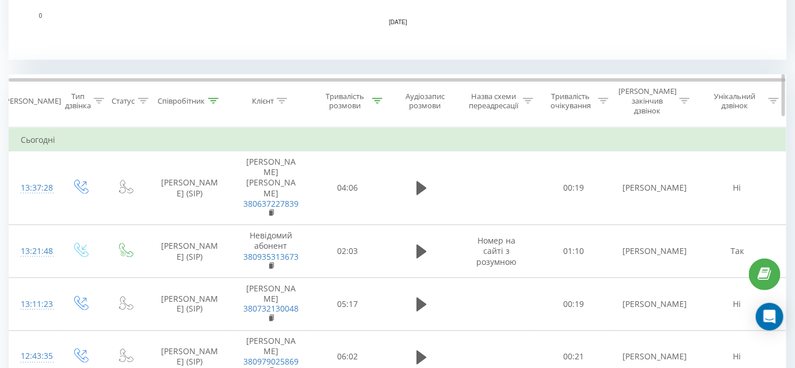
click at [208, 98] on icon at bounding box center [213, 101] width 10 height 6
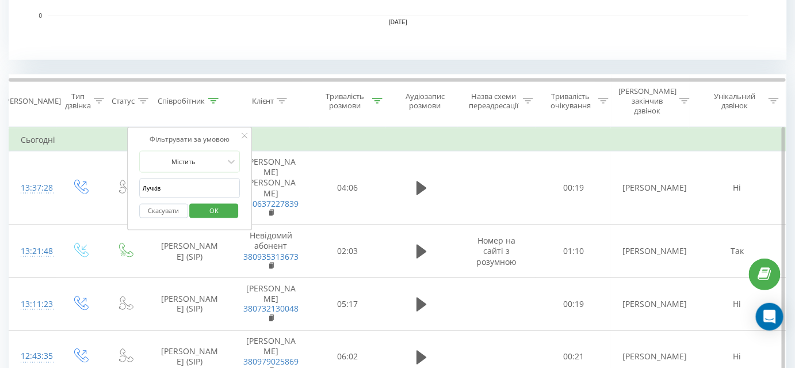
click at [179, 178] on input "Лучків" at bounding box center [189, 188] width 101 height 20
type input "Костромицький"
click button "OK" at bounding box center [214, 211] width 49 height 14
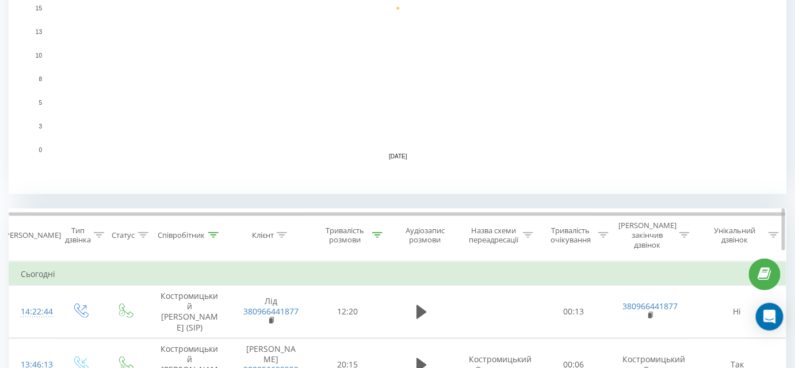
scroll to position [374, 0]
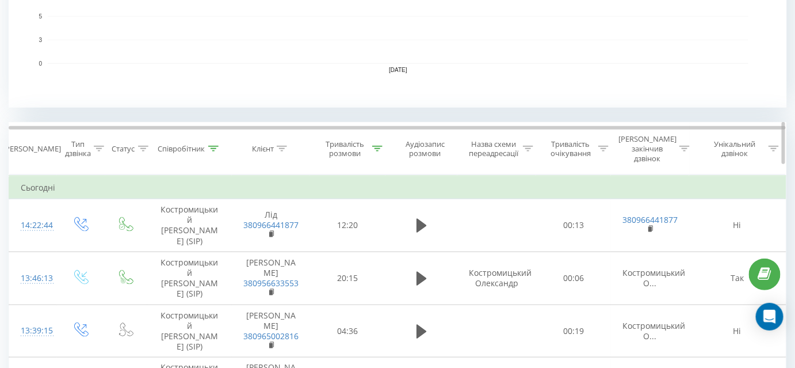
click at [213, 146] on icon at bounding box center [213, 149] width 10 height 6
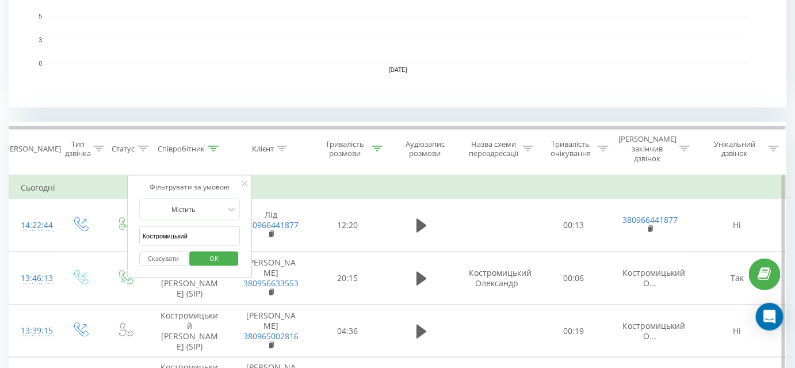
click at [215, 227] on input "Костромицький" at bounding box center [189, 236] width 101 height 20
type input "Тягло"
click button "OK" at bounding box center [214, 258] width 49 height 14
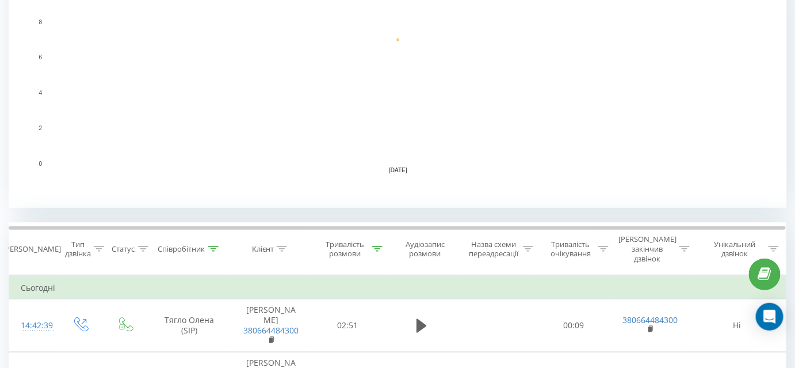
scroll to position [378, 0]
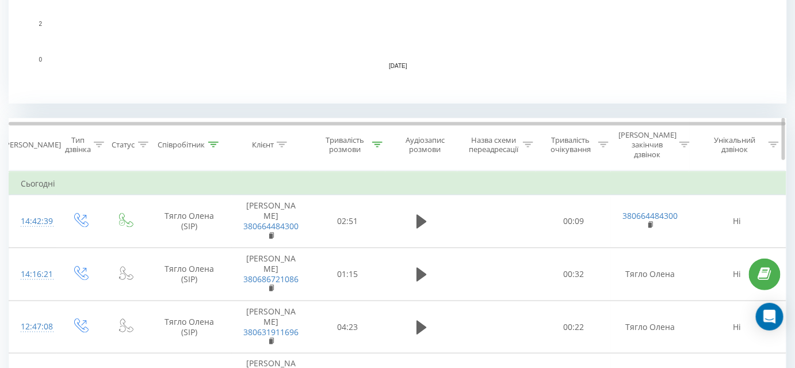
click at [216, 141] on icon at bounding box center [213, 144] width 10 height 6
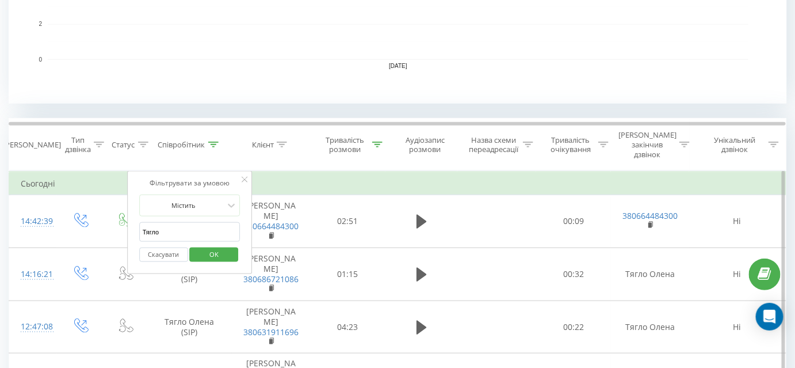
click at [176, 222] on input "Тягло" at bounding box center [189, 232] width 101 height 20
type input "Костромицький"
click button "OK" at bounding box center [214, 254] width 49 height 14
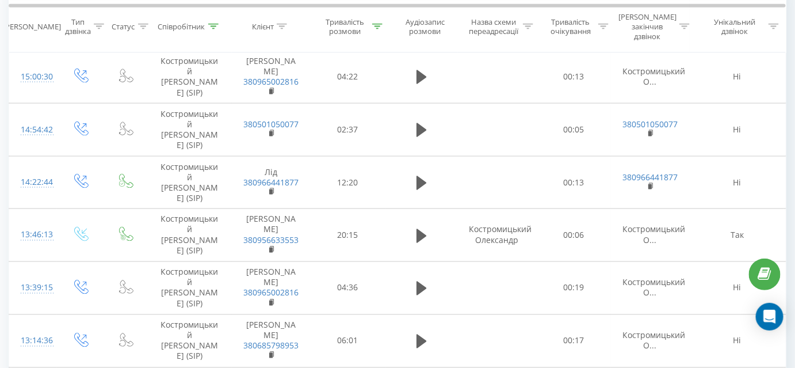
scroll to position [418, 0]
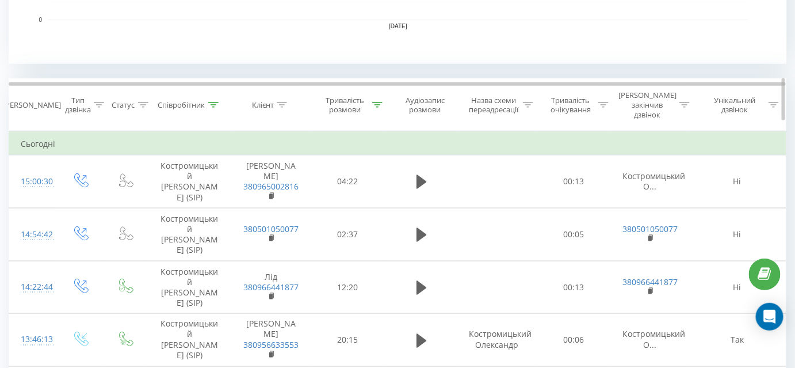
click at [373, 102] on icon at bounding box center [377, 105] width 10 height 6
click at [380, 102] on icon at bounding box center [377, 105] width 10 height 6
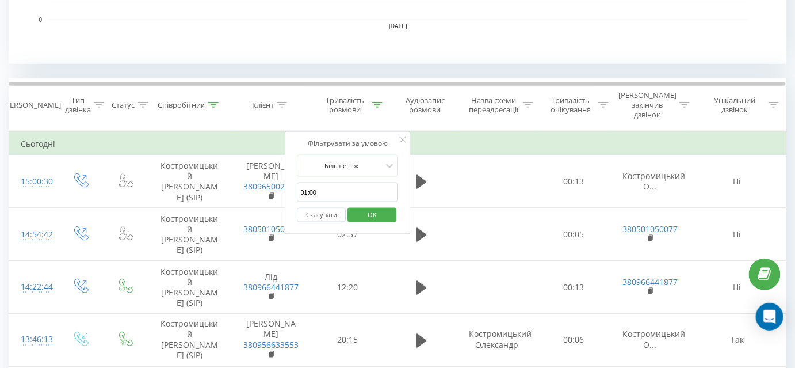
click at [327, 208] on button "Скасувати" at bounding box center [321, 215] width 49 height 14
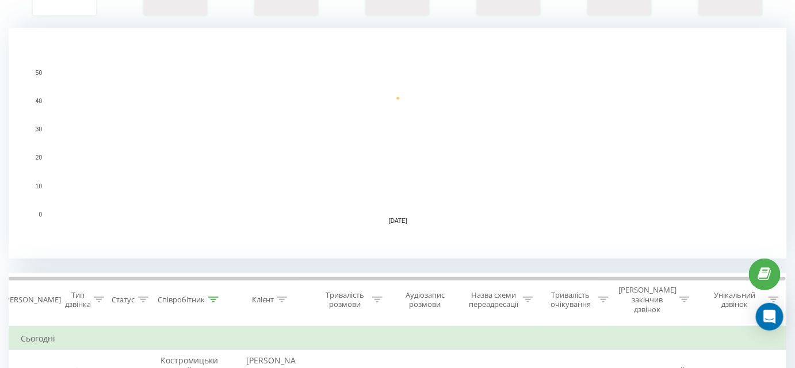
scroll to position [318, 0]
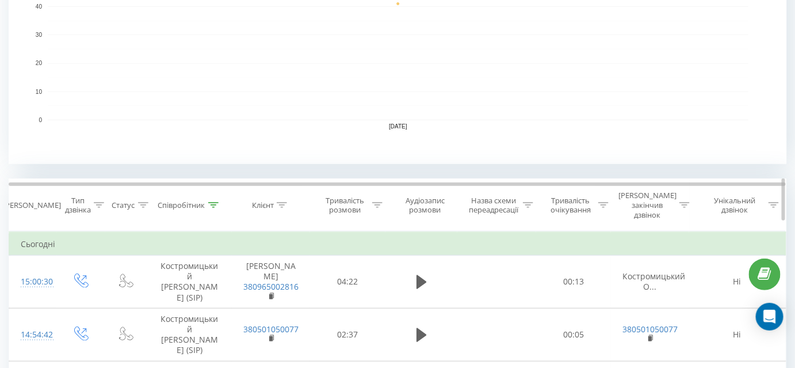
click at [380, 202] on icon at bounding box center [377, 205] width 10 height 6
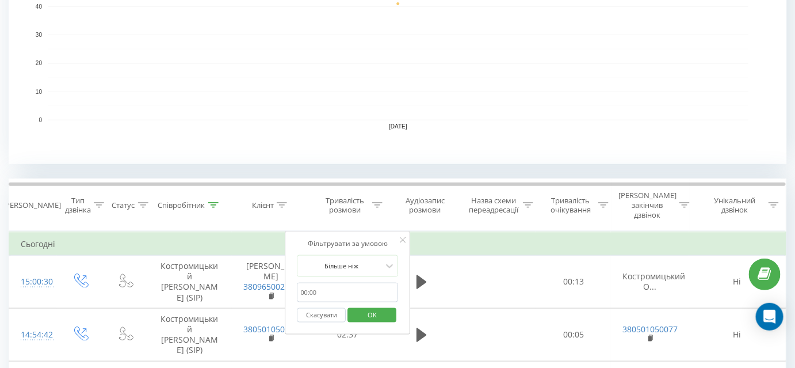
click at [345, 282] on input "01:00" at bounding box center [347, 292] width 101 height 20
type input "01:00"
click at [381, 305] on span "OK" at bounding box center [372, 314] width 32 height 18
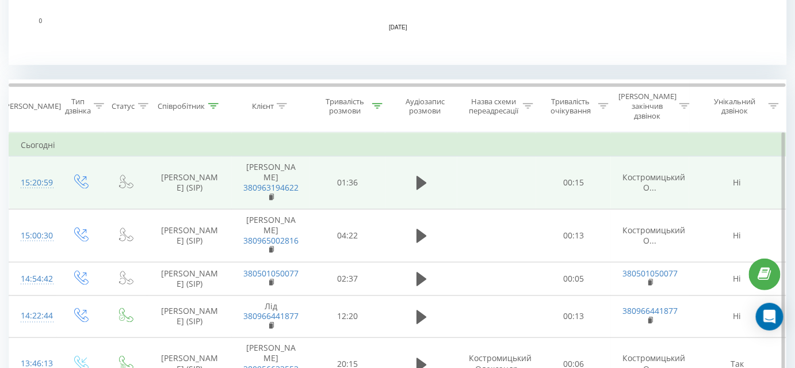
scroll to position [418, 0]
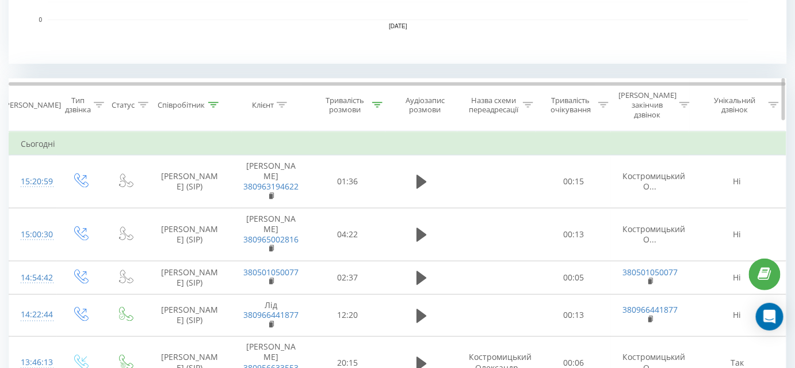
click at [378, 102] on icon at bounding box center [377, 105] width 10 height 6
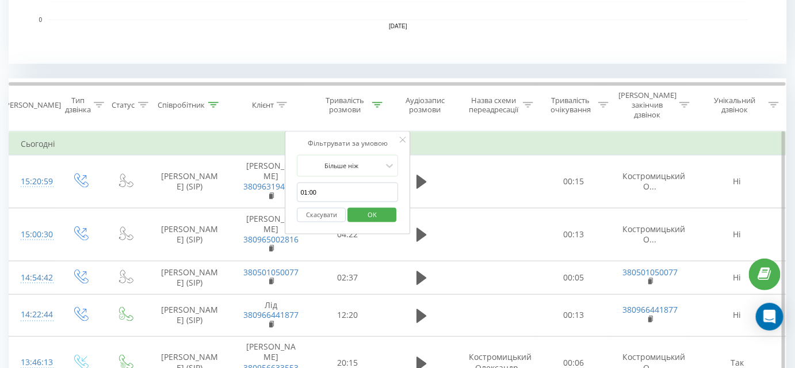
click at [330, 208] on button "Скасувати" at bounding box center [321, 215] width 49 height 14
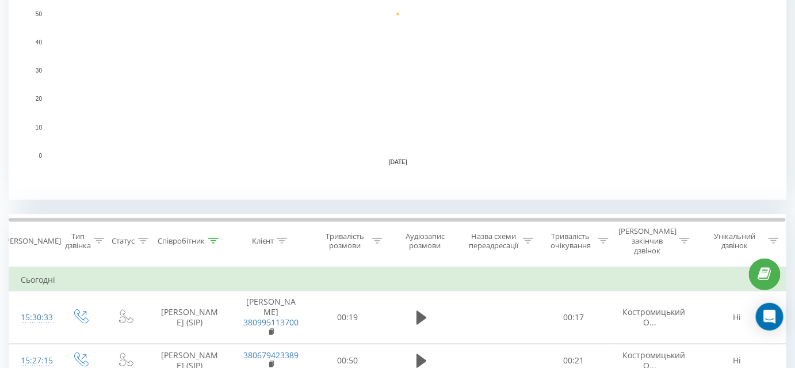
scroll to position [318, 0]
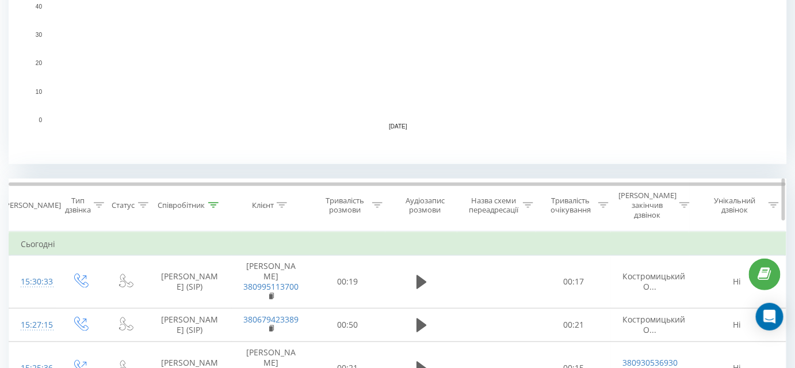
click at [382, 202] on icon at bounding box center [377, 205] width 10 height 6
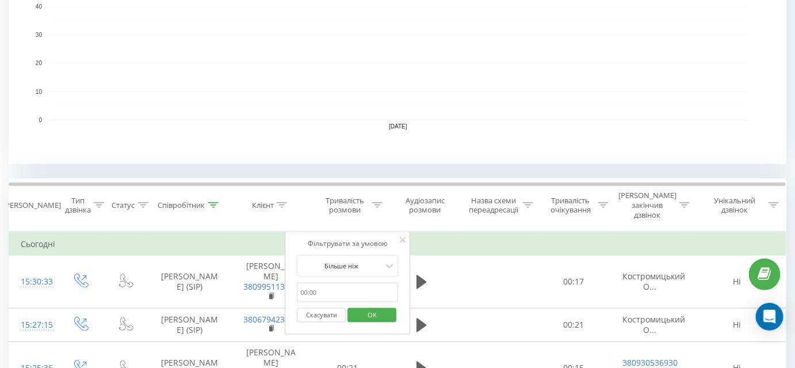
click at [353, 282] on input "01:00" at bounding box center [347, 292] width 101 height 20
click at [358, 282] on input "01:00" at bounding box center [347, 292] width 101 height 20
type input "01:00"
click button "OK" at bounding box center [371, 315] width 49 height 14
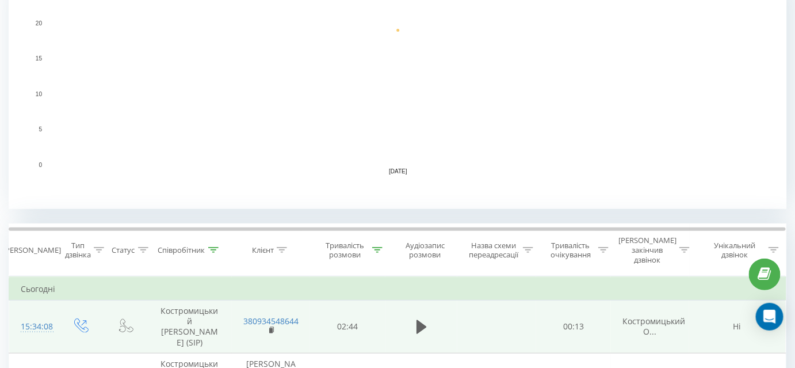
scroll to position [418, 0]
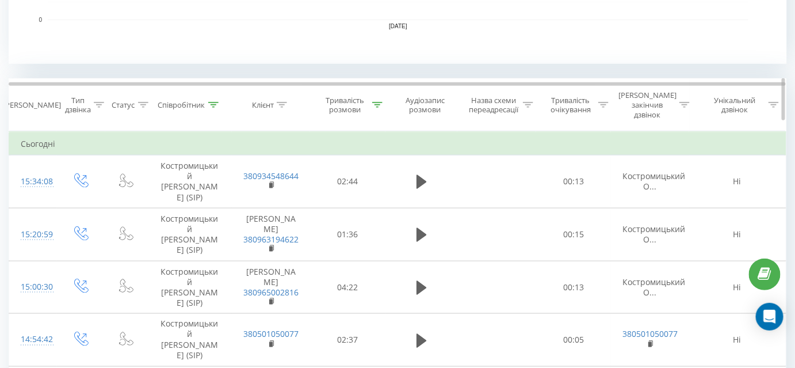
click at [210, 102] on icon at bounding box center [213, 105] width 10 height 6
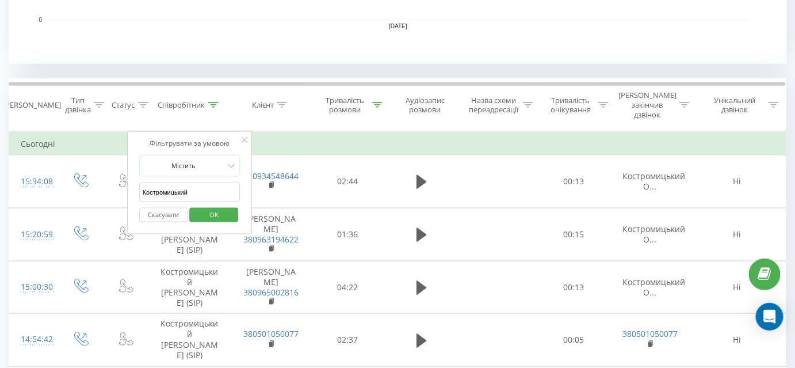
click at [196, 182] on input "Костромицький" at bounding box center [189, 192] width 101 height 20
type input "Бакулін"
click button "OK" at bounding box center [214, 215] width 49 height 14
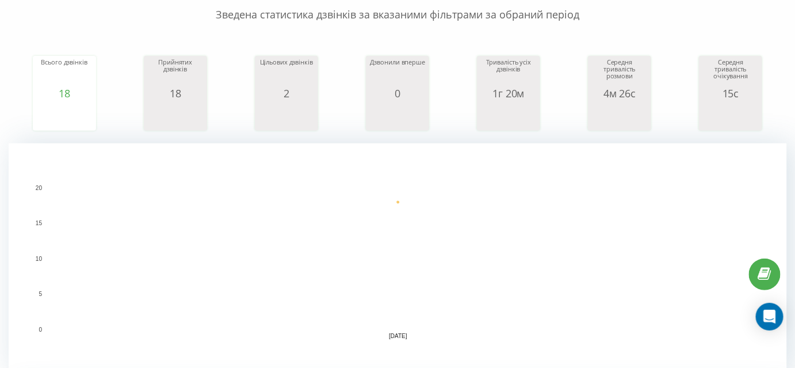
scroll to position [318, 0]
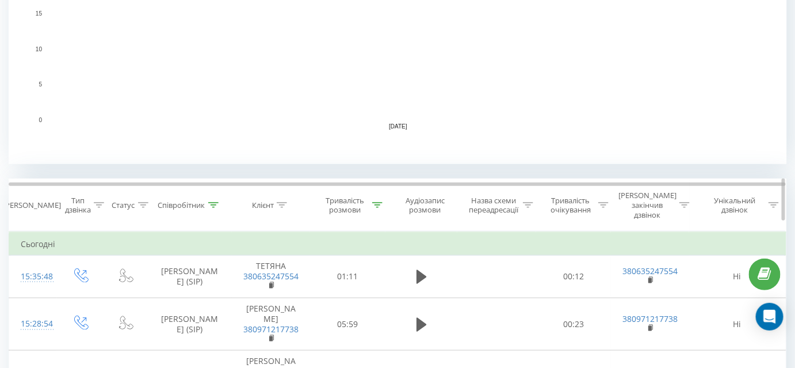
click at [216, 203] on div at bounding box center [213, 205] width 10 height 10
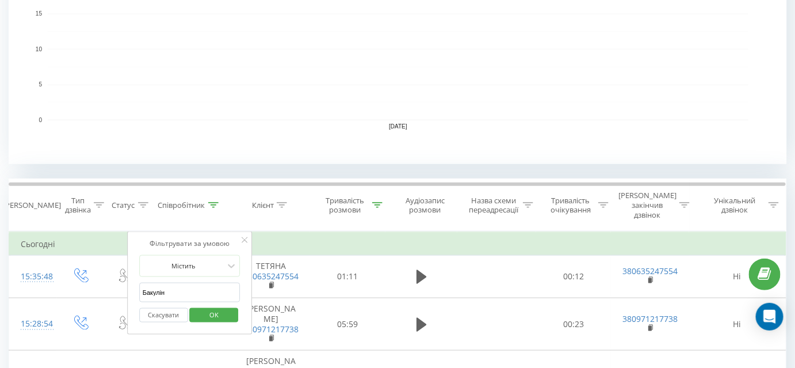
click at [176, 282] on input "Бакулін" at bounding box center [189, 292] width 101 height 20
click at [175, 282] on input "Бакулін" at bounding box center [189, 292] width 101 height 20
type input "Заборська"
click button "OK" at bounding box center [214, 315] width 49 height 14
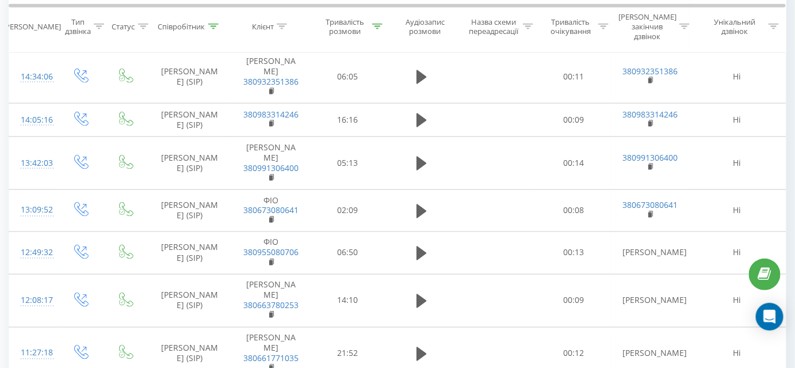
scroll to position [418, 0]
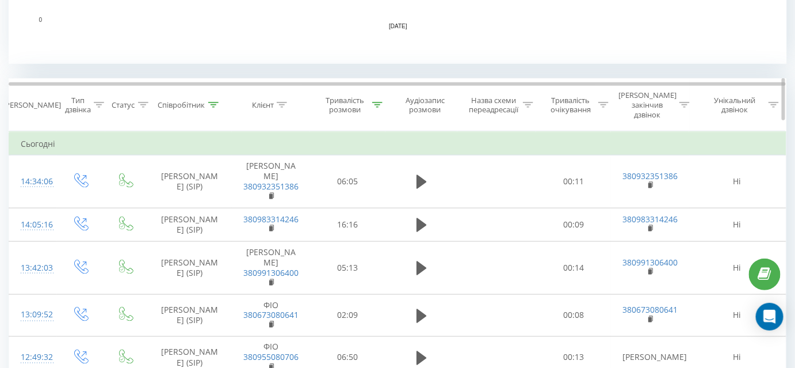
click at [215, 100] on div at bounding box center [213, 105] width 10 height 10
click at [215, 102] on icon at bounding box center [213, 105] width 10 height 6
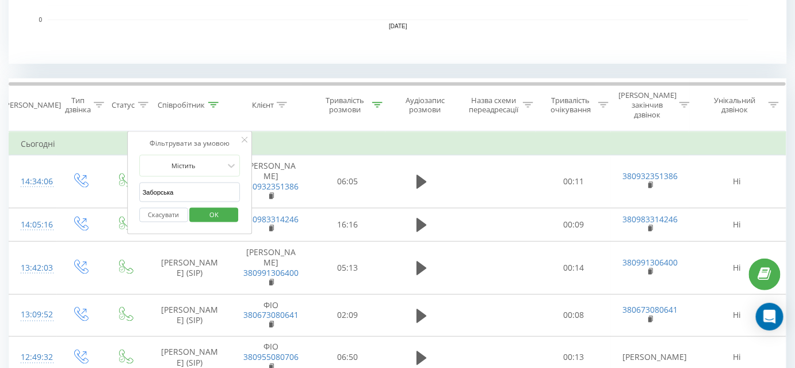
click at [184, 185] on input "Заборська" at bounding box center [189, 192] width 101 height 20
type input "Лучків"
click button "OK" at bounding box center [214, 215] width 49 height 14
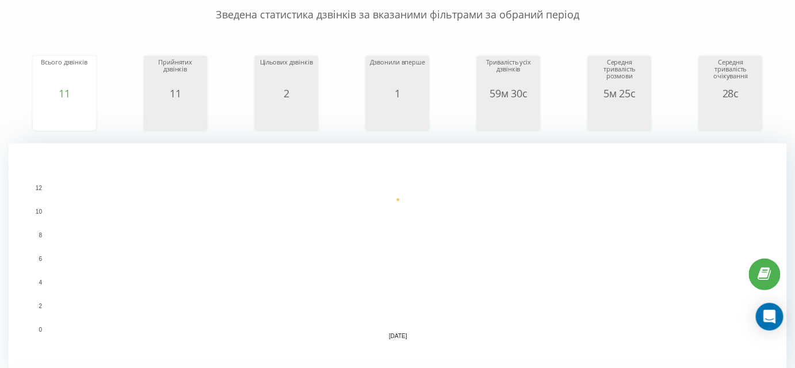
scroll to position [318, 0]
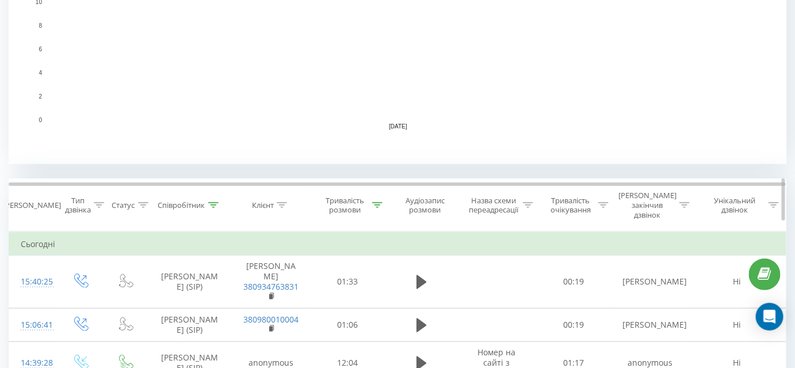
click at [215, 202] on icon at bounding box center [213, 205] width 10 height 6
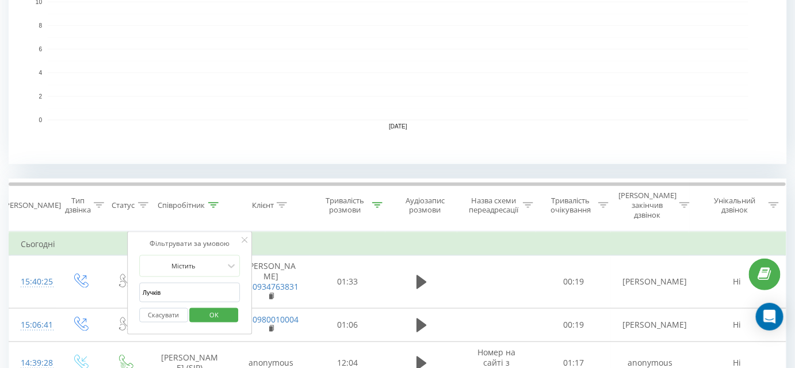
click at [179, 282] on input "Лучків" at bounding box center [189, 292] width 101 height 20
type input "Бакулін"
click button "OK" at bounding box center [214, 315] width 49 height 14
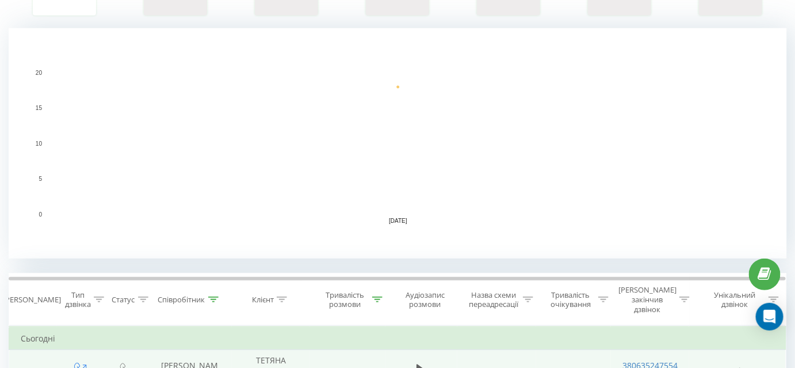
scroll to position [318, 0]
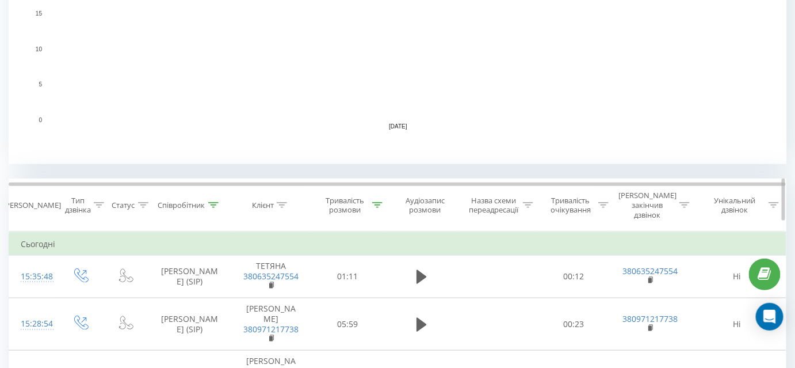
click at [221, 200] on div "Співробітник" at bounding box center [189, 205] width 85 height 10
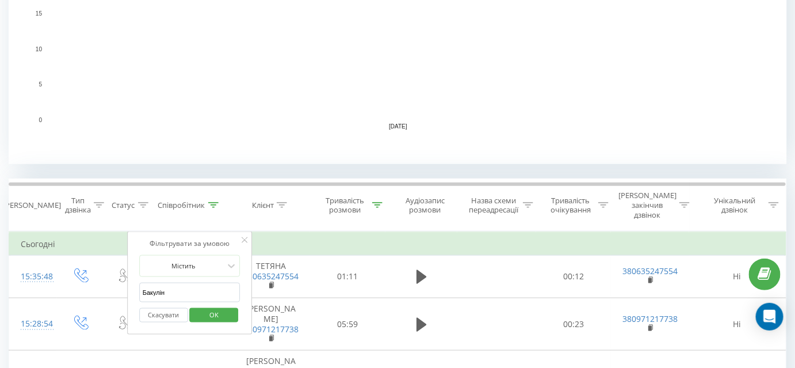
click at [192, 282] on input "Бакулін" at bounding box center [189, 292] width 101 height 20
type input "Костромицький"
click button "OK" at bounding box center [214, 315] width 49 height 14
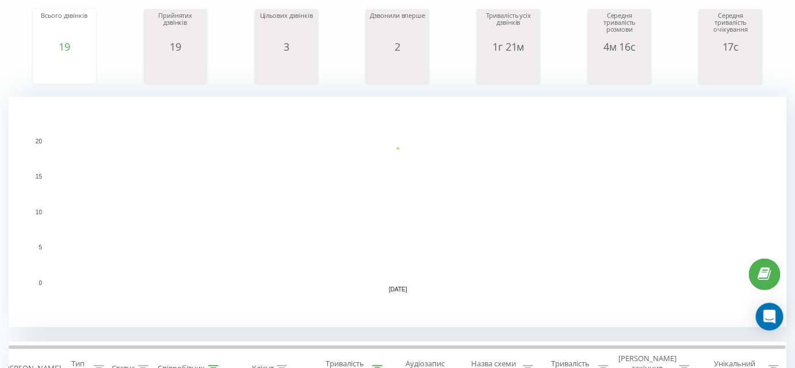
scroll to position [5, 0]
